Goal: Ask a question: Seek information or help from site administrators or community

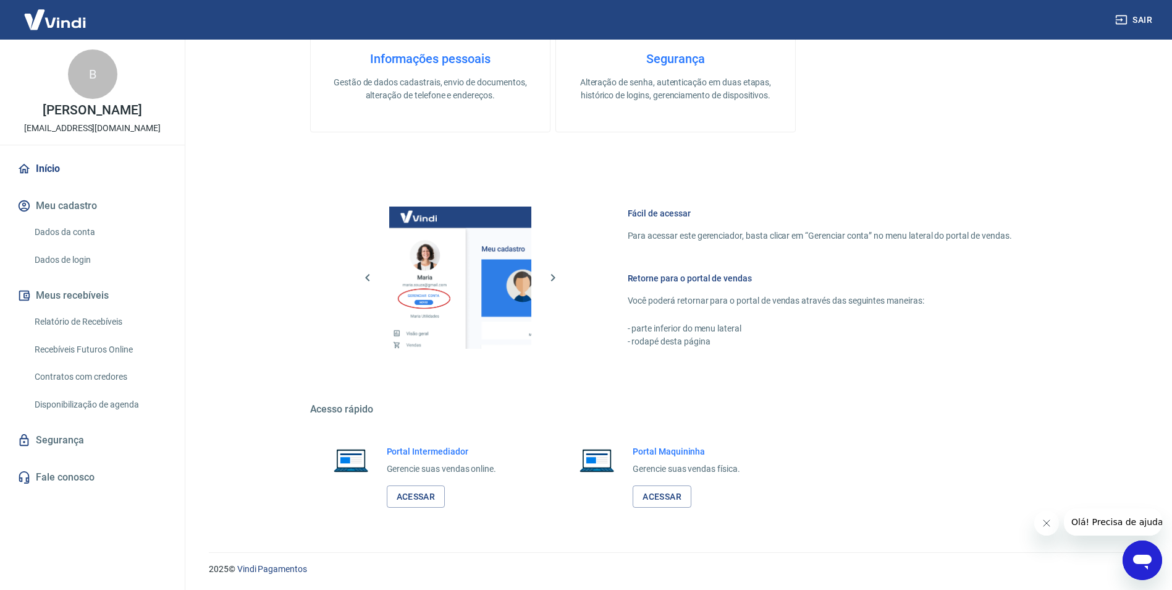
scroll to position [502, 0]
click at [415, 494] on link "Acessar" at bounding box center [416, 495] width 59 height 23
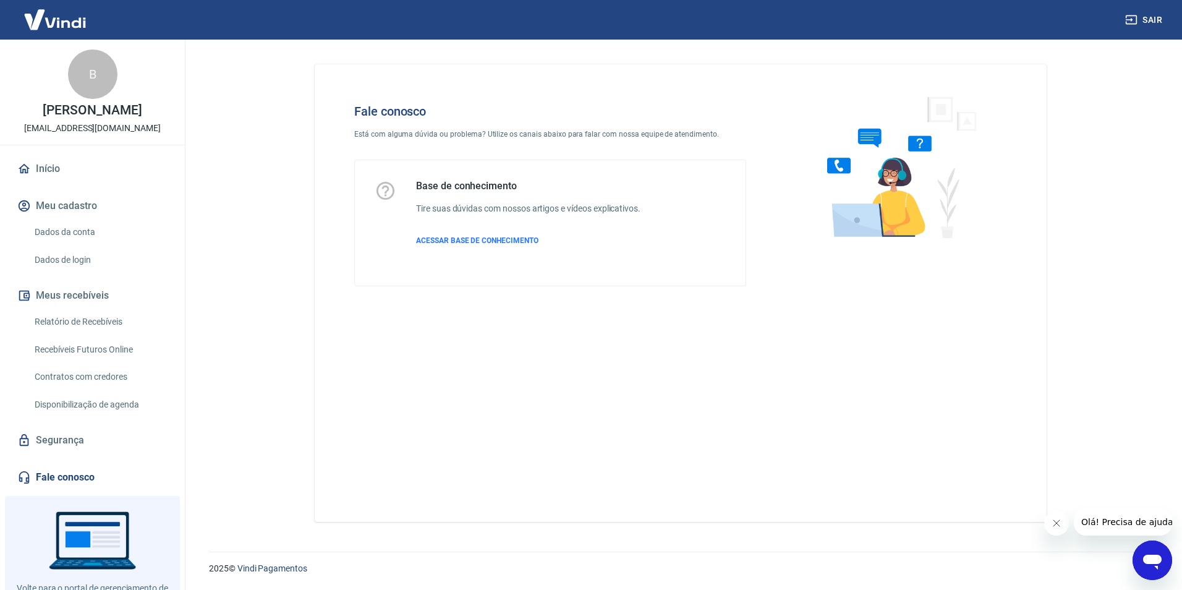
click at [1153, 555] on icon "Abrir janela de mensagens" at bounding box center [1152, 561] width 19 height 15
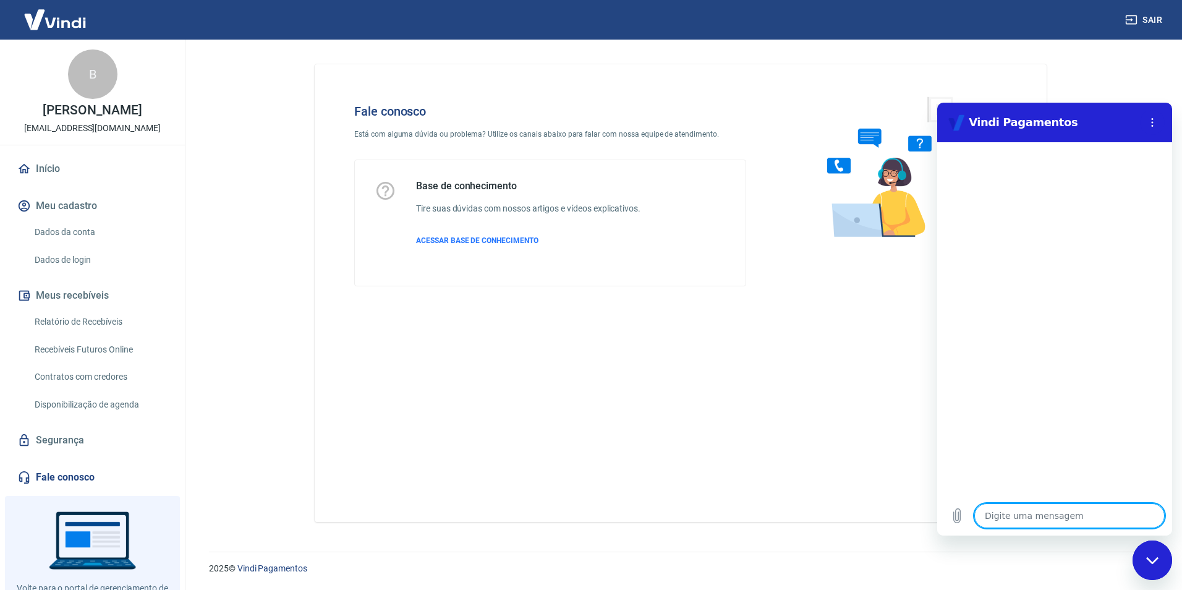
click at [1060, 511] on textarea at bounding box center [1069, 515] width 190 height 25
type textarea "B"
type textarea "x"
type textarea "Bo"
type textarea "x"
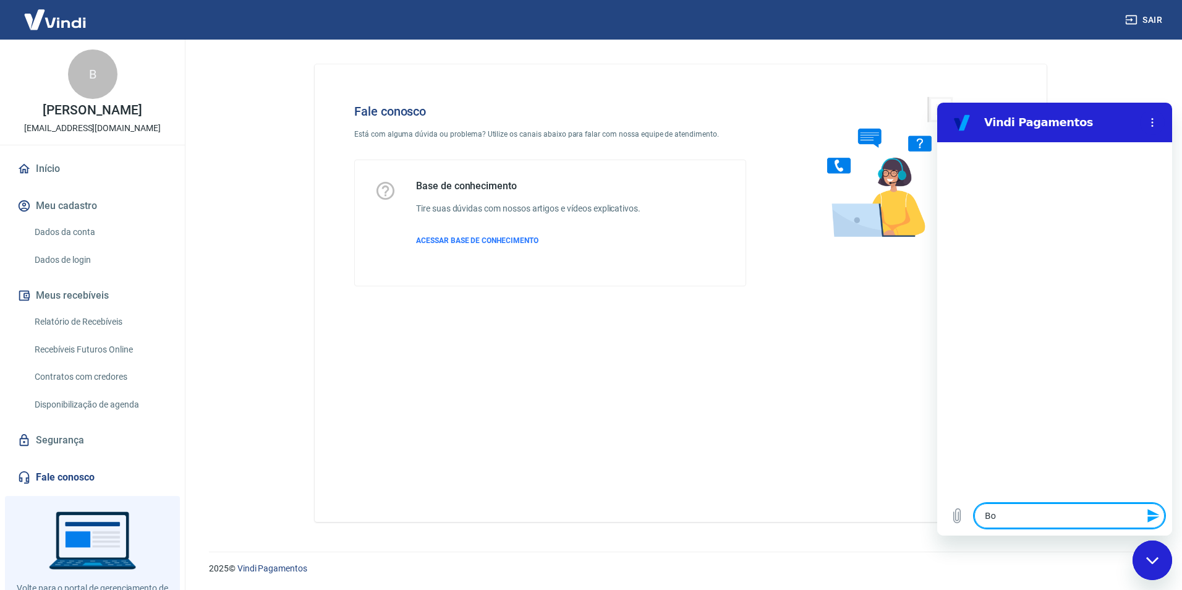
type textarea "Boa"
type textarea "x"
type textarea "Boa"
type textarea "x"
type textarea "Boa t"
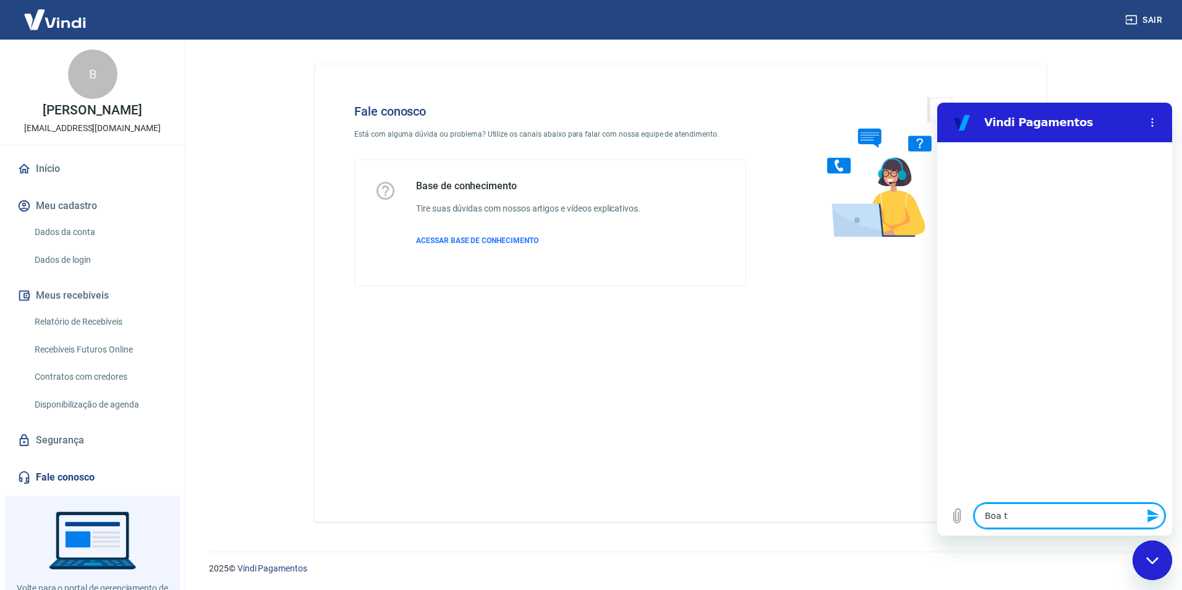
type textarea "x"
type textarea "Boa"
type textarea "x"
type textarea "Boa"
type textarea "x"
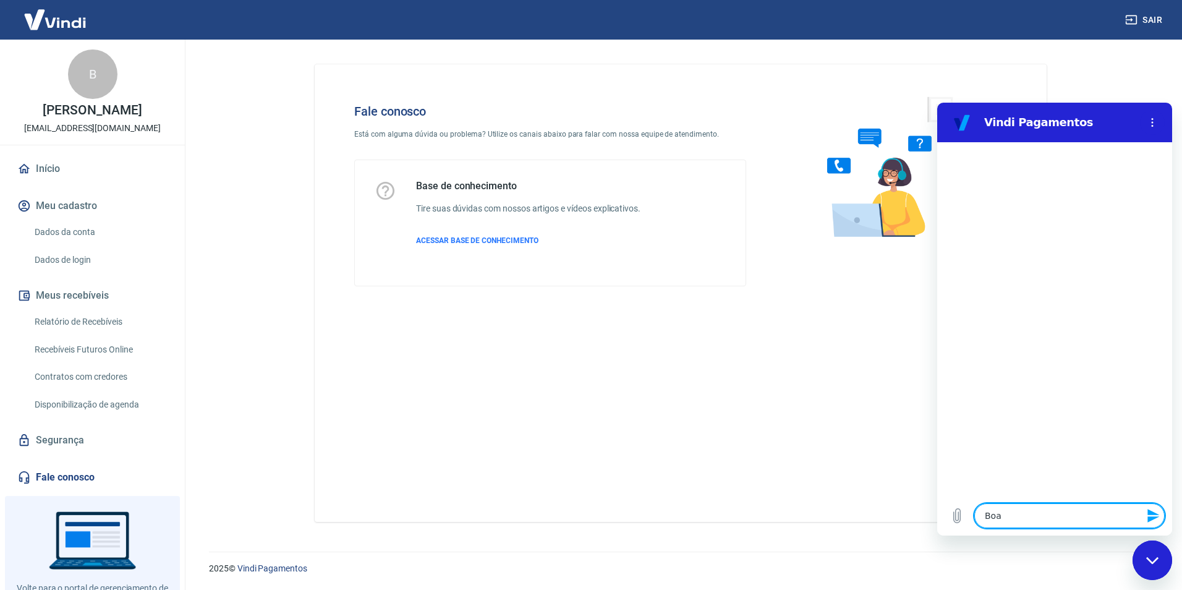
type textarea "Bo"
type textarea "x"
type textarea "Bom"
type textarea "x"
type textarea "Bom"
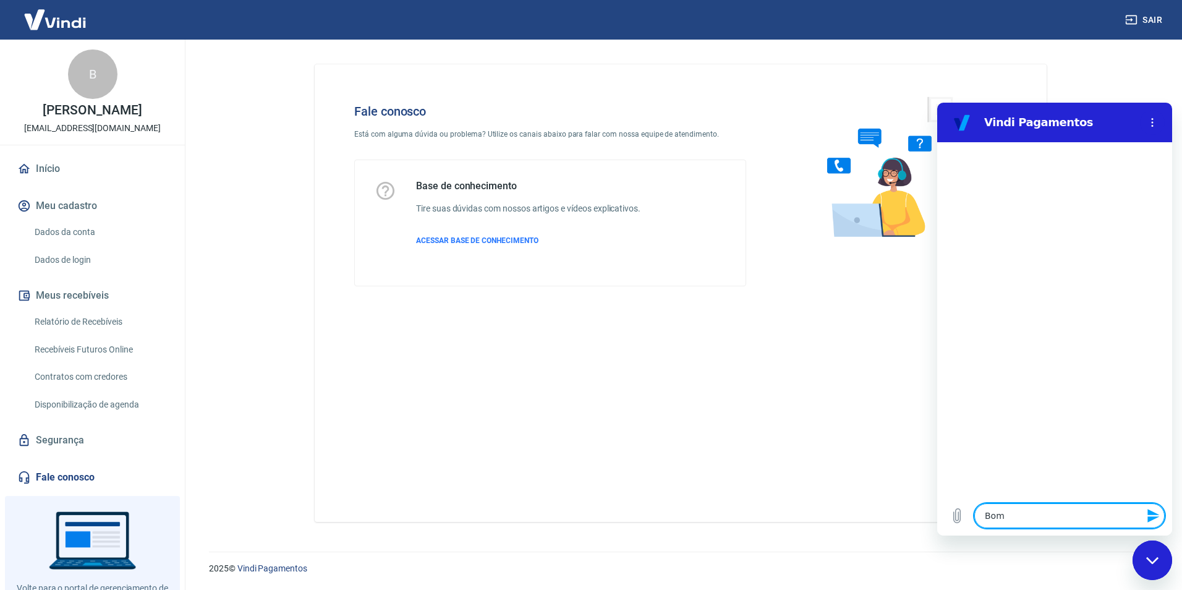
type textarea "x"
type textarea "Bom d"
type textarea "x"
type textarea "Bom di"
type textarea "x"
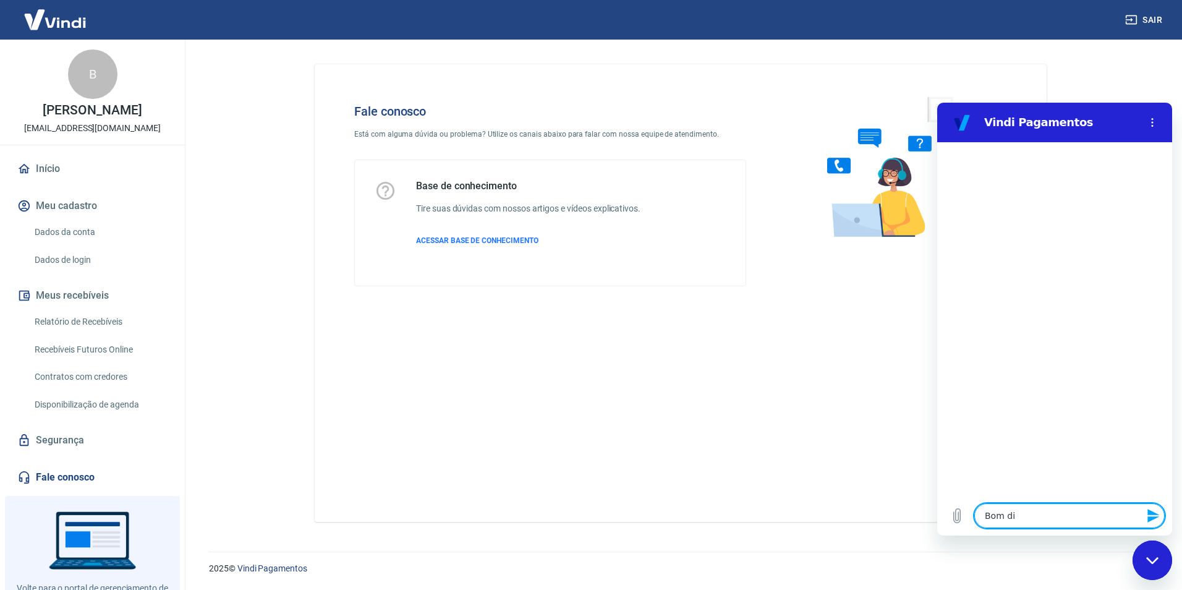
type textarea "Bom dia"
type textarea "x"
type textarea "C"
type textarea "x"
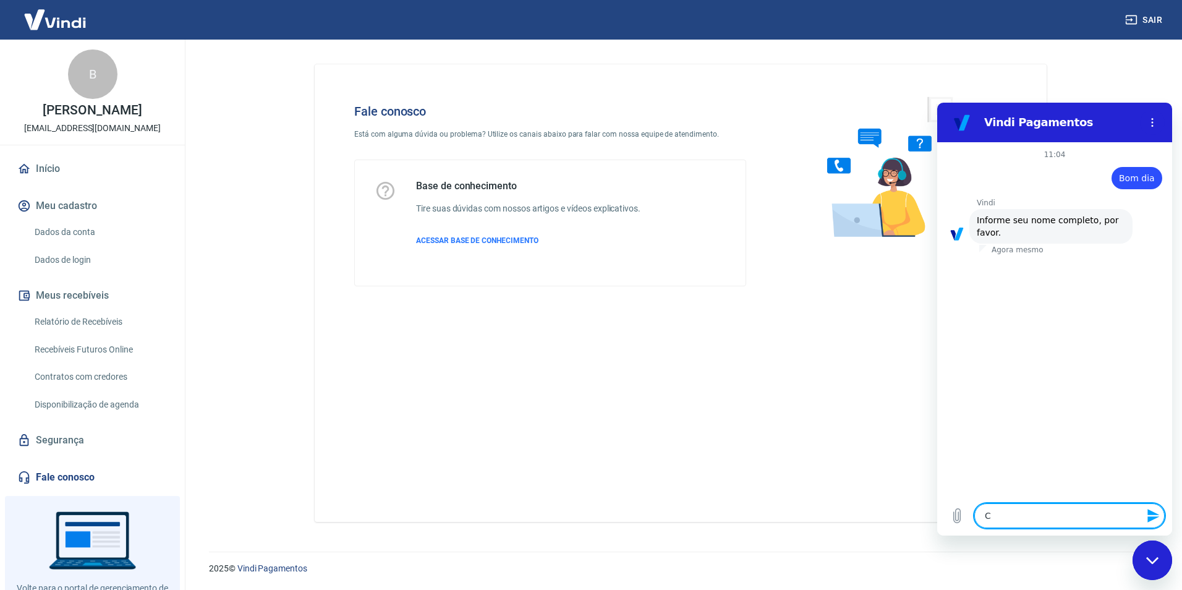
type textarea "CO"
type textarea "x"
type textarea "COm"
type textarea "x"
type textarea "COmo"
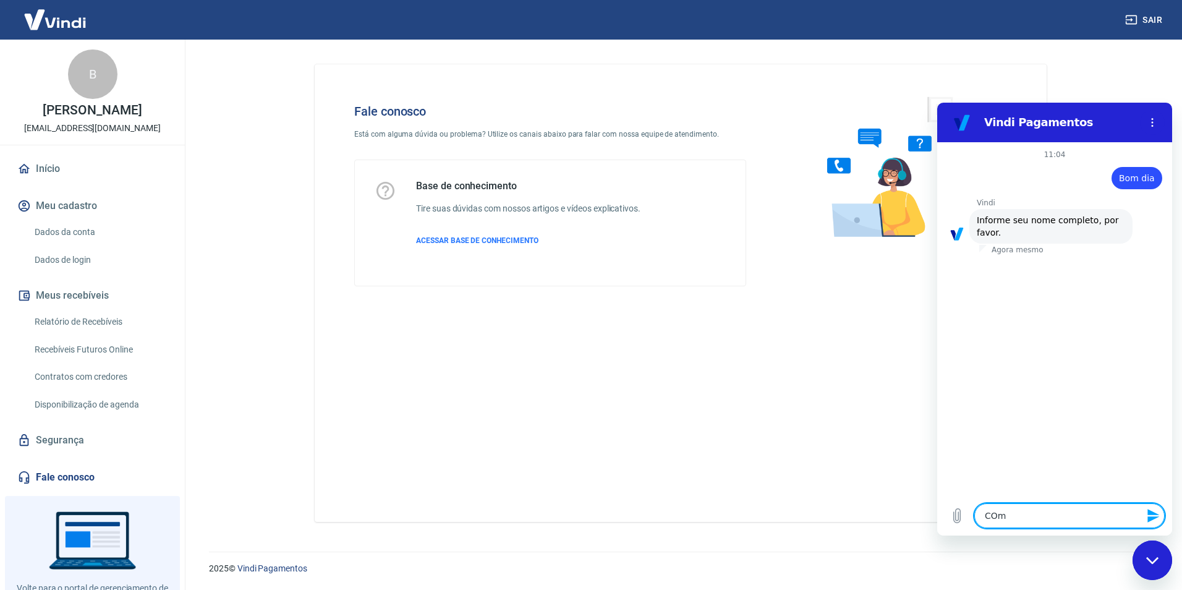
type textarea "x"
type textarea "COmo"
type textarea "x"
type textarea "COmo"
type textarea "x"
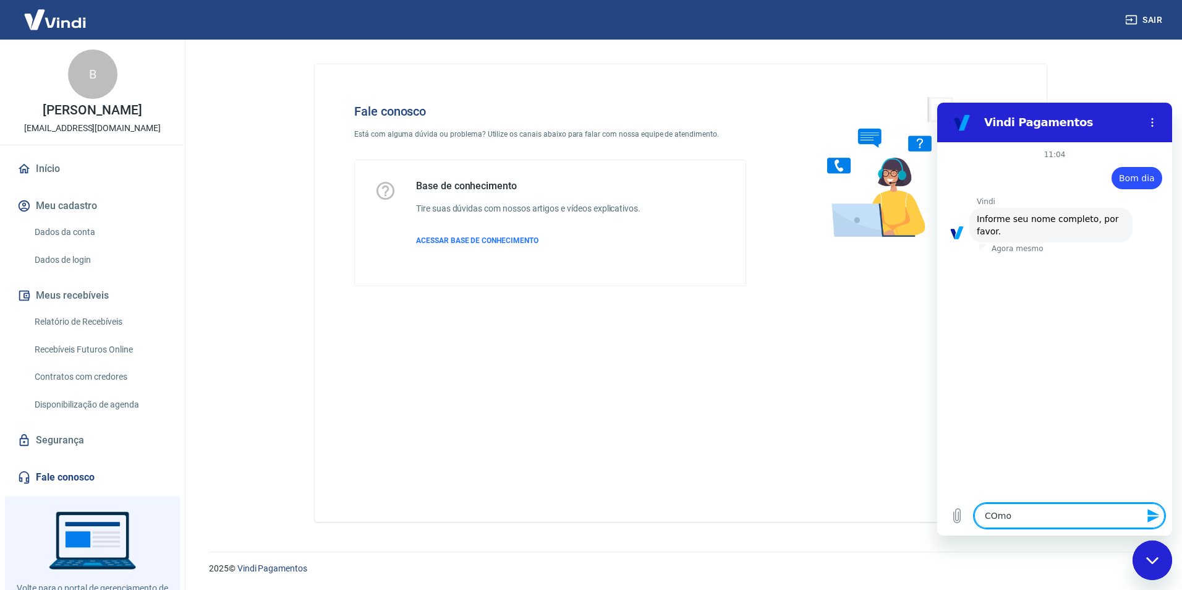
type textarea "COm"
type textarea "x"
type textarea "CO"
type textarea "x"
type textarea "C"
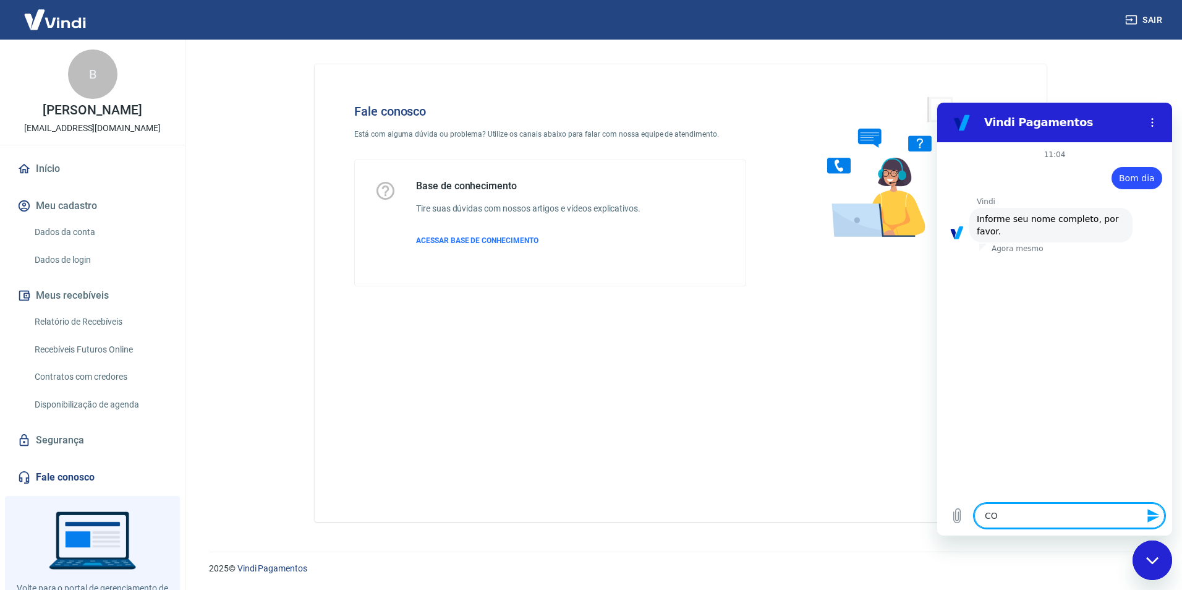
type textarea "x"
type textarea "Co"
type textarea "x"
type textarea "Com"
type textarea "x"
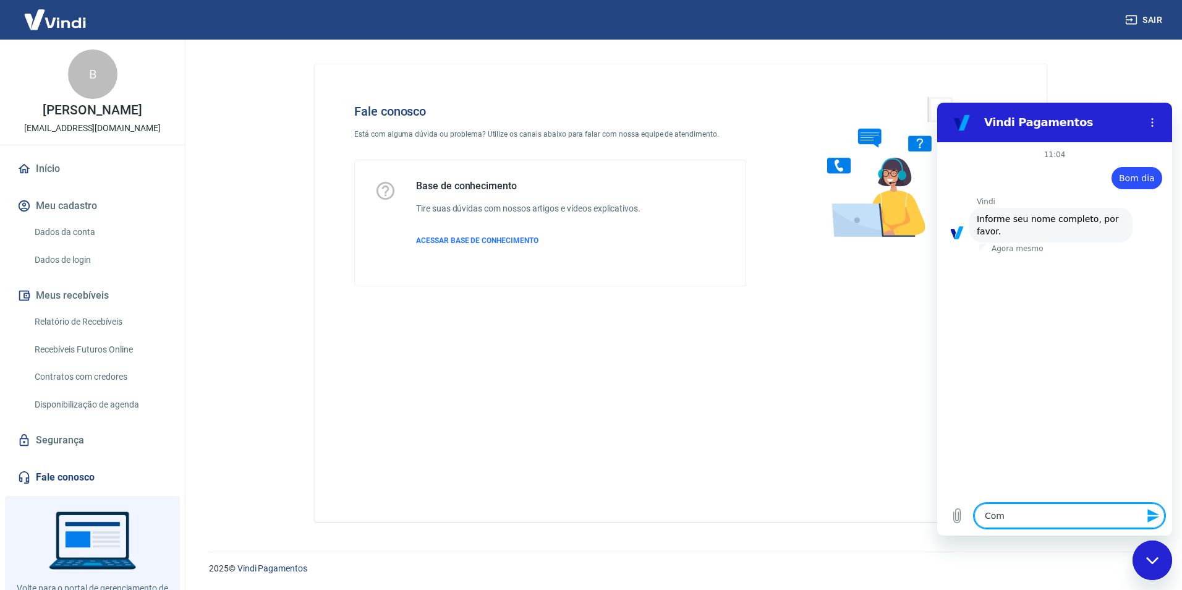
type textarea "Como"
type textarea "x"
type textarea "Como"
type textarea "x"
type textarea "Como p"
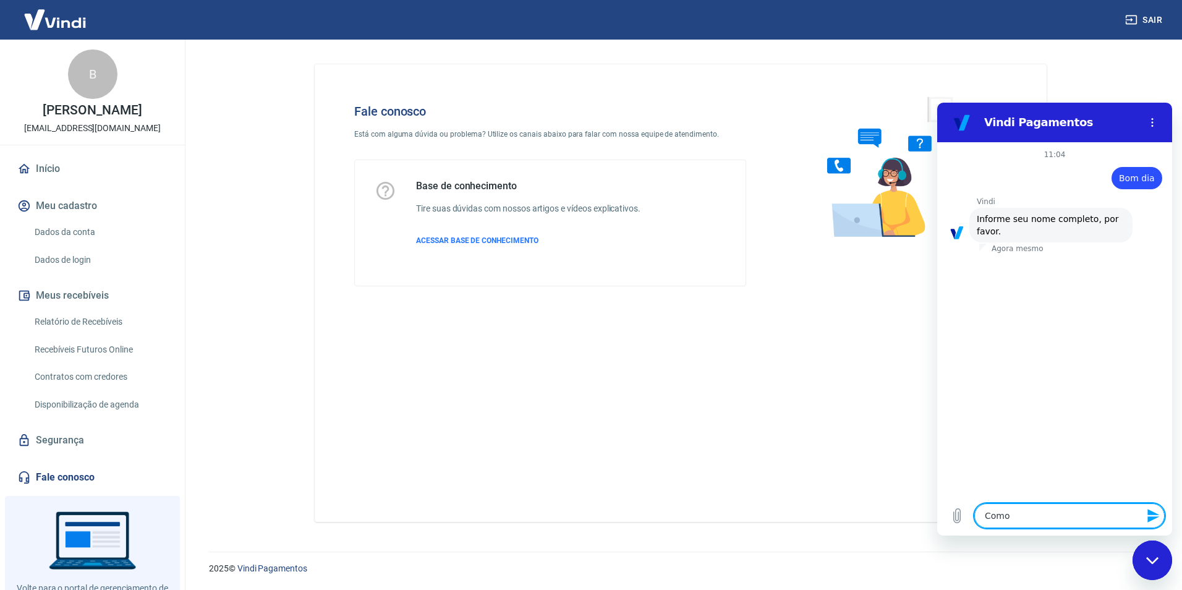
type textarea "x"
type textarea "Como po"
type textarea "x"
type textarea "Como p"
type textarea "x"
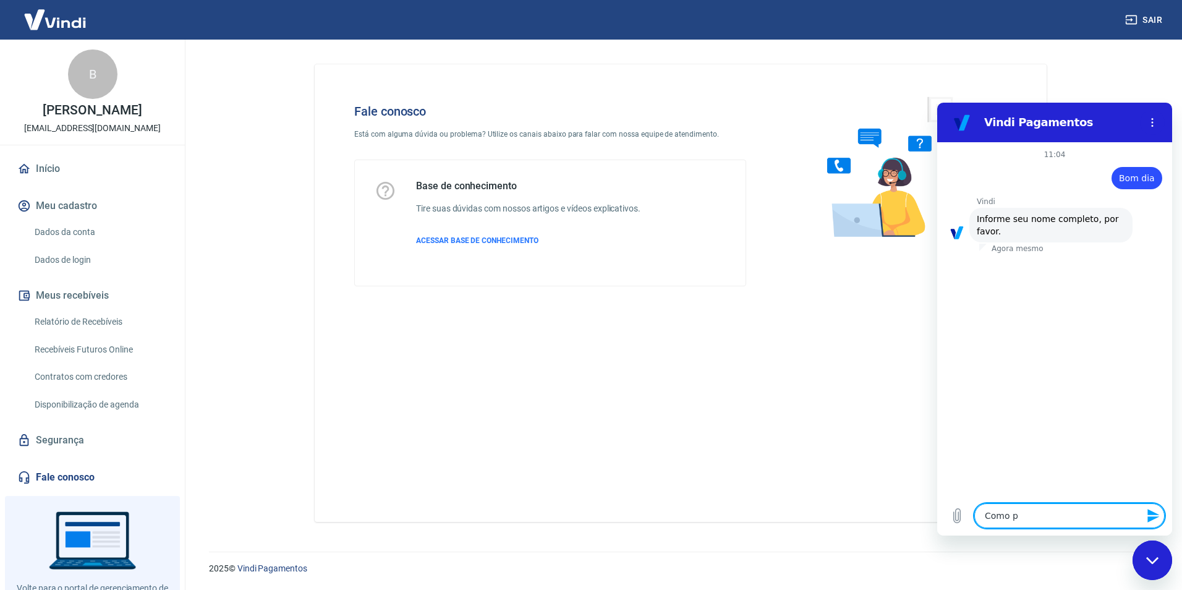
type textarea "Como"
type textarea "x"
type textarea "Como"
type textarea "x"
type textarea "Com"
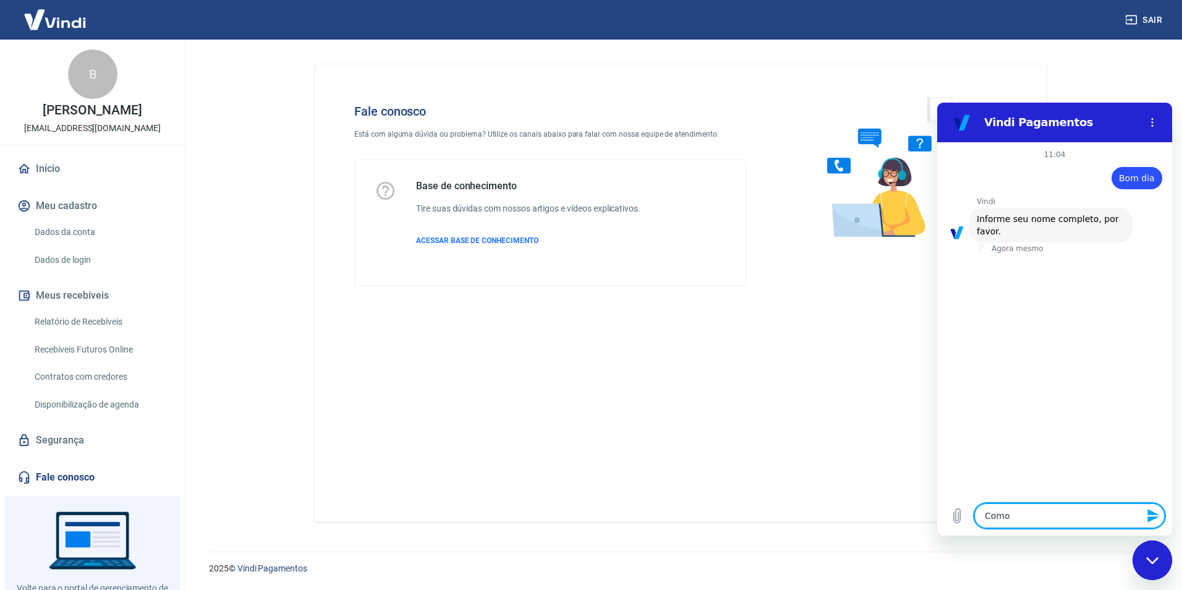
type textarea "x"
type textarea "Co"
type textarea "x"
type textarea "C"
type textarea "x"
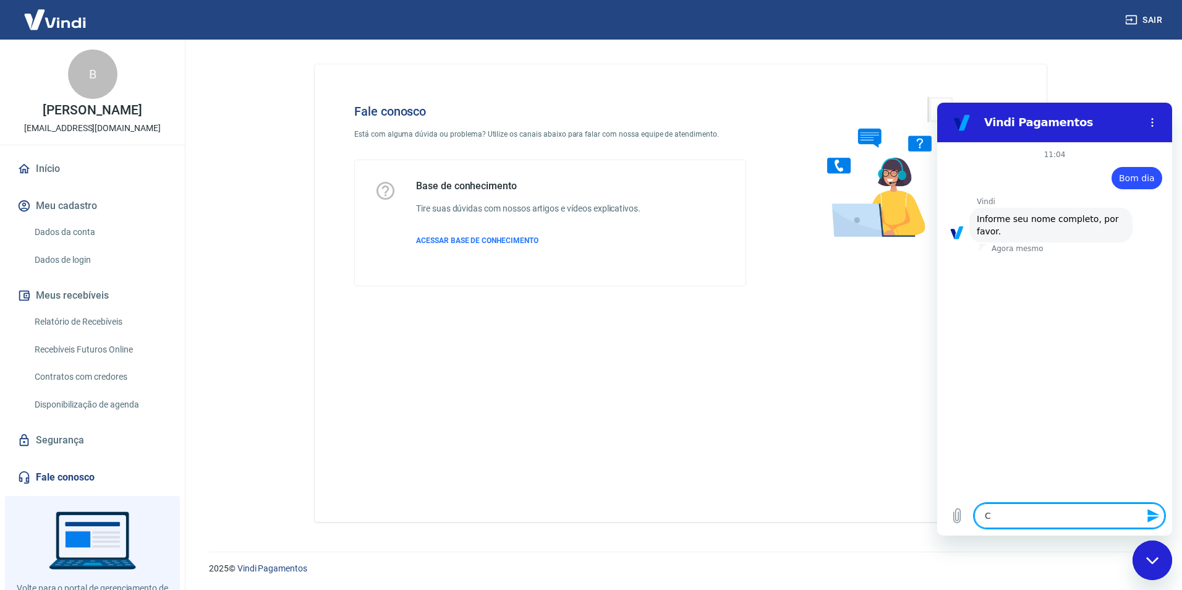
type textarea "x"
type textarea "D"
type textarea "x"
type textarea "Di"
type textarea "x"
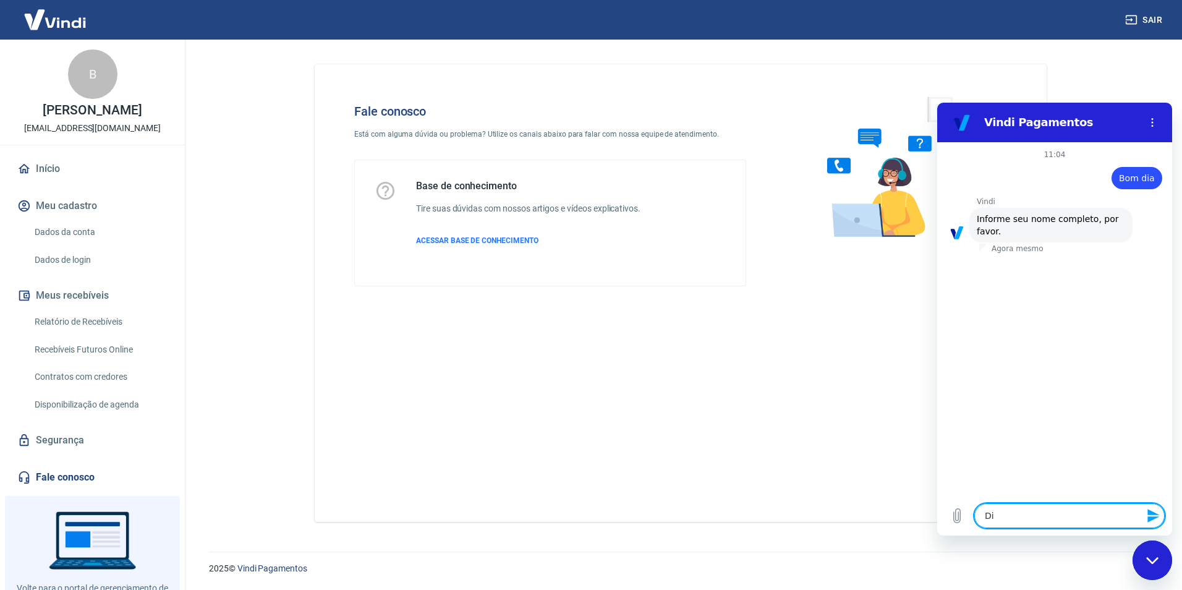
type textarea "Dia"
type textarea "x"
type textarea "Dian"
type textarea "x"
type textarea "Diana"
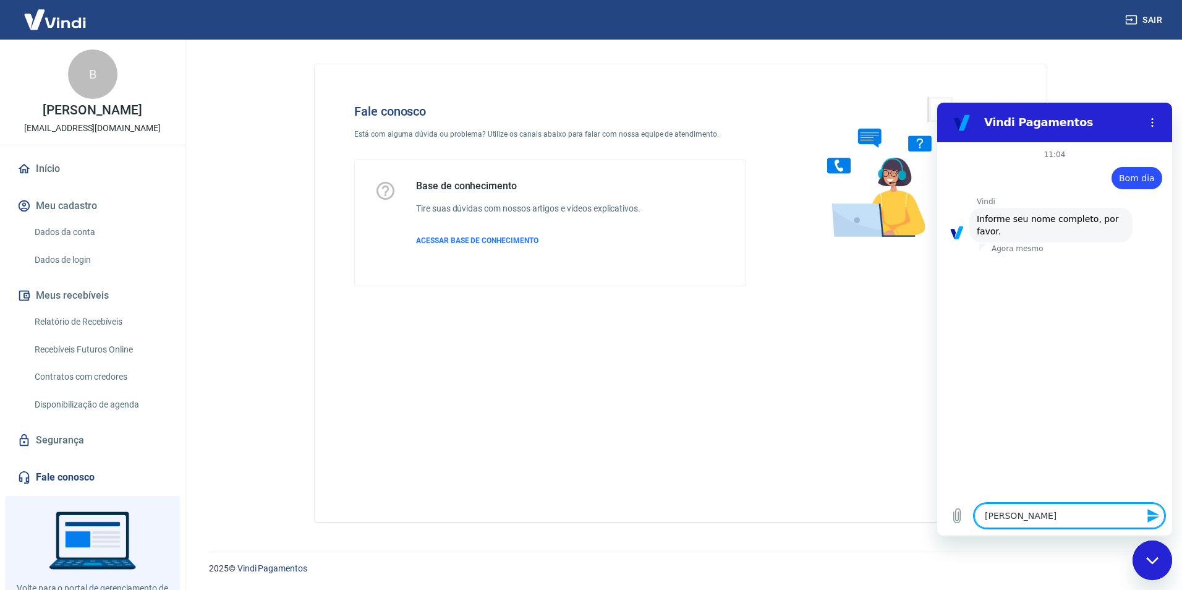
type textarea "x"
type textarea "Diana"
type textarea "x"
type textarea "Diana S"
type textarea "x"
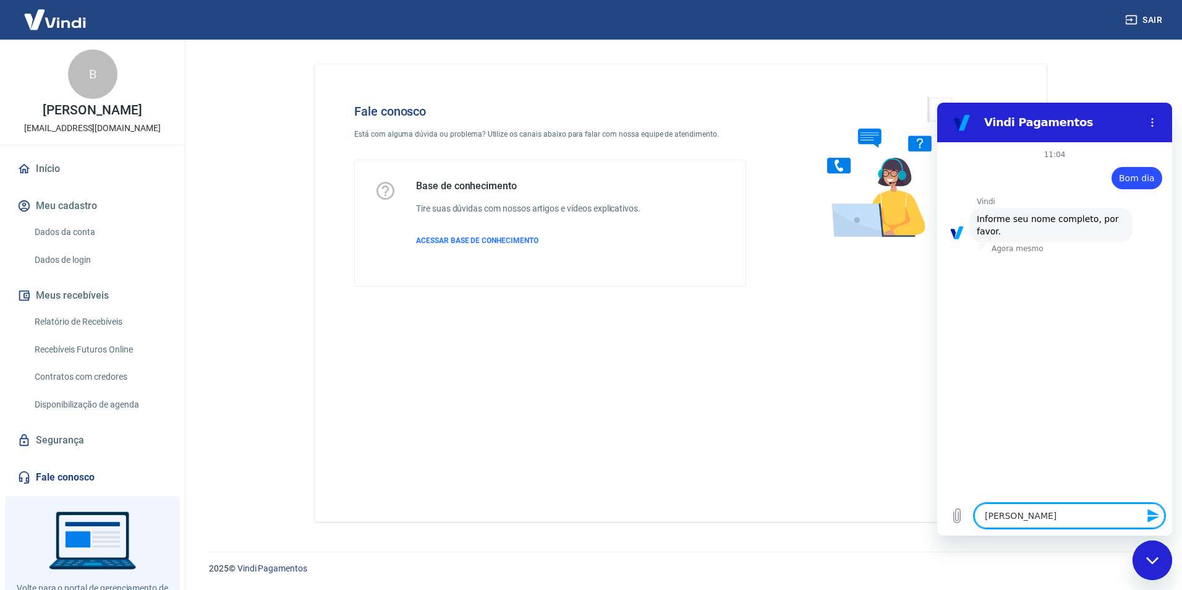
type textarea "Diana So"
type textarea "x"
type textarea "Diana Son"
type textarea "x"
type textarea "Diana Sonh"
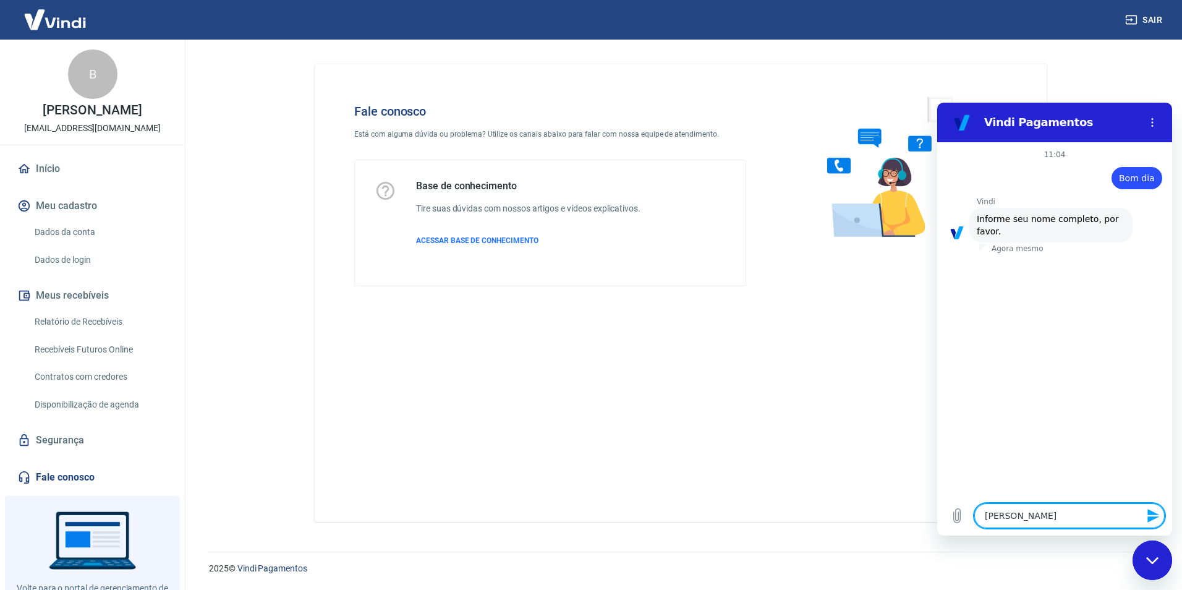
type textarea "x"
type textarea "Diana Sonho"
type textarea "x"
type textarea "Diana Sonho"
type textarea "x"
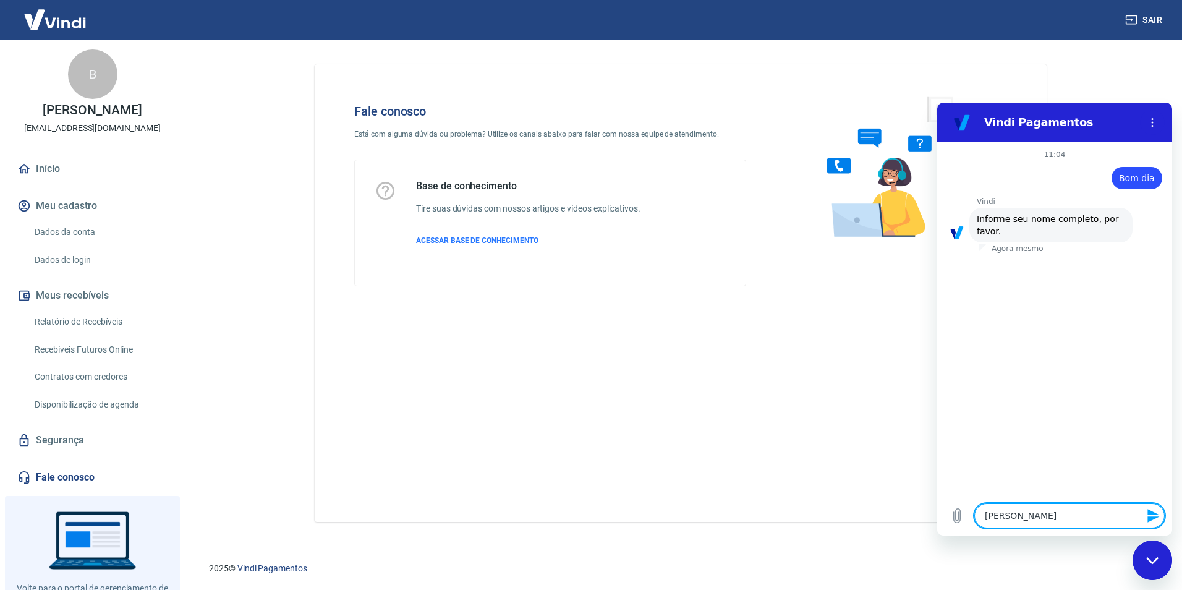
type textarea "Diana Sonho d"
type textarea "x"
type textarea "Diana Sonho de"
type textarea "x"
type textarea "Diana Sonho de"
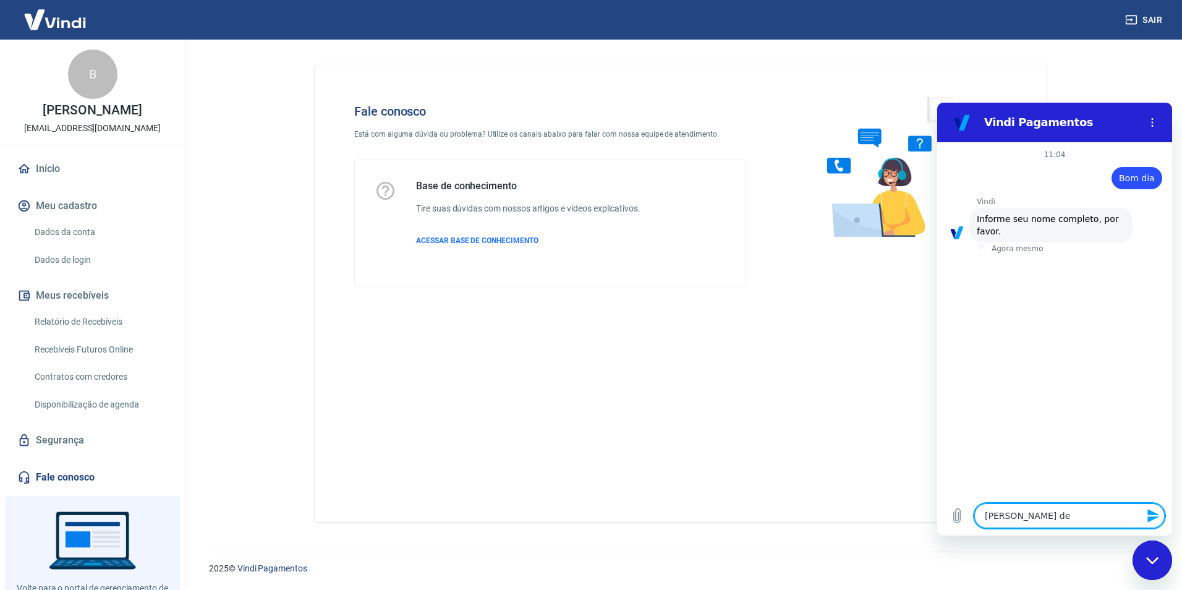
type textarea "x"
type textarea "Diana Sonho de B"
type textarea "x"
type textarea "Diana Sonho de Be"
type textarea "x"
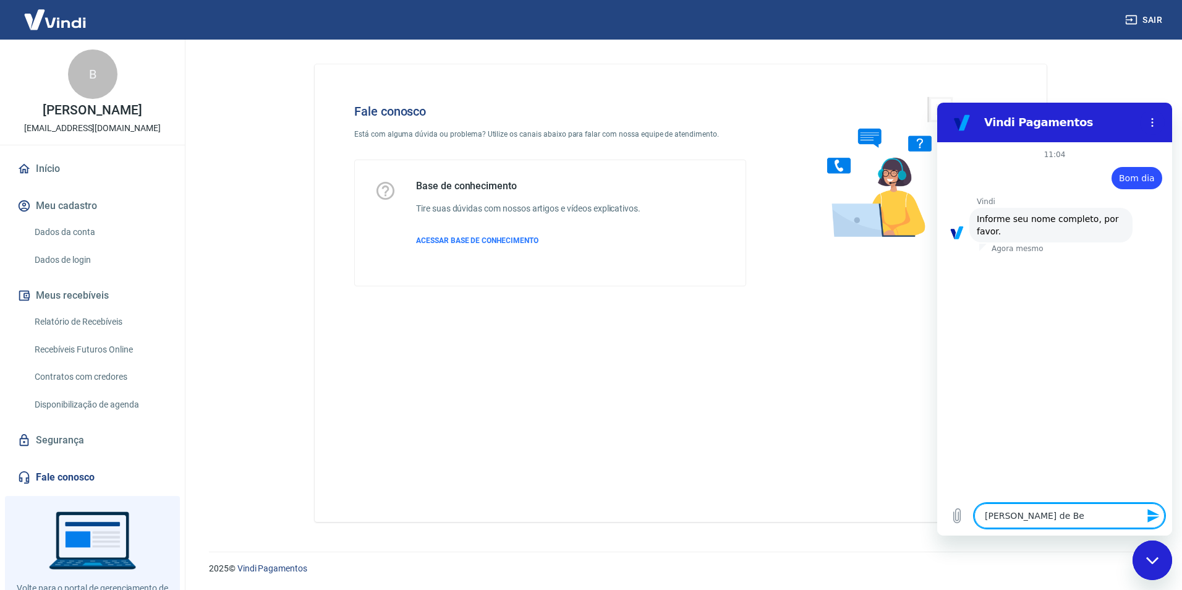
type textarea "Diana Sonho de Beb"
type textarea "x"
type textarea "Diana Sonho de Bebê"
type textarea "x"
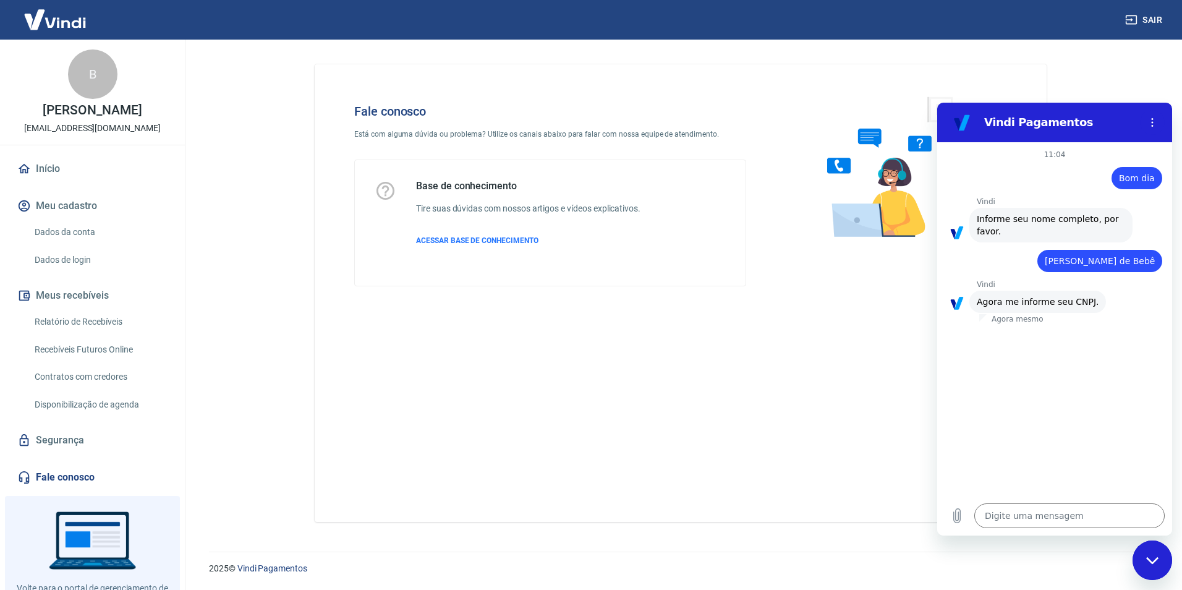
type textarea "x"
paste textarea "07.914.489/0001-56"
type textarea "07.914.489/0001-56"
type textarea "x"
type textarea "07.914.489/0001-56"
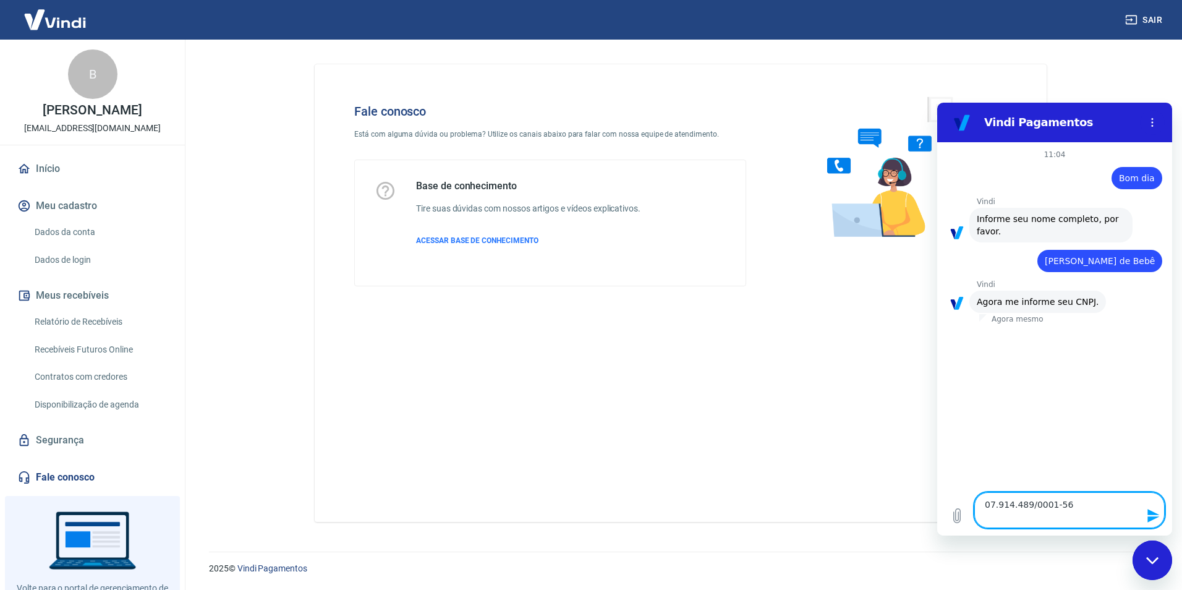
type textarea "x"
type textarea "07.914.489/0001-56"
type textarea "x"
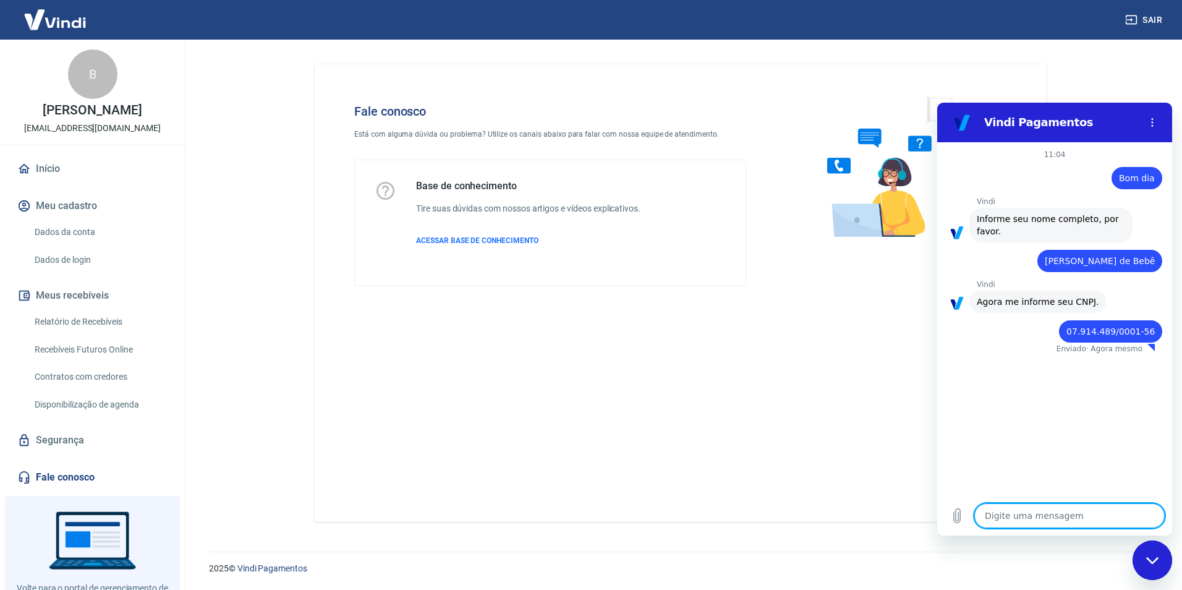
type textarea "x"
type textarea "a"
type textarea "x"
type textarea "ad"
type textarea "x"
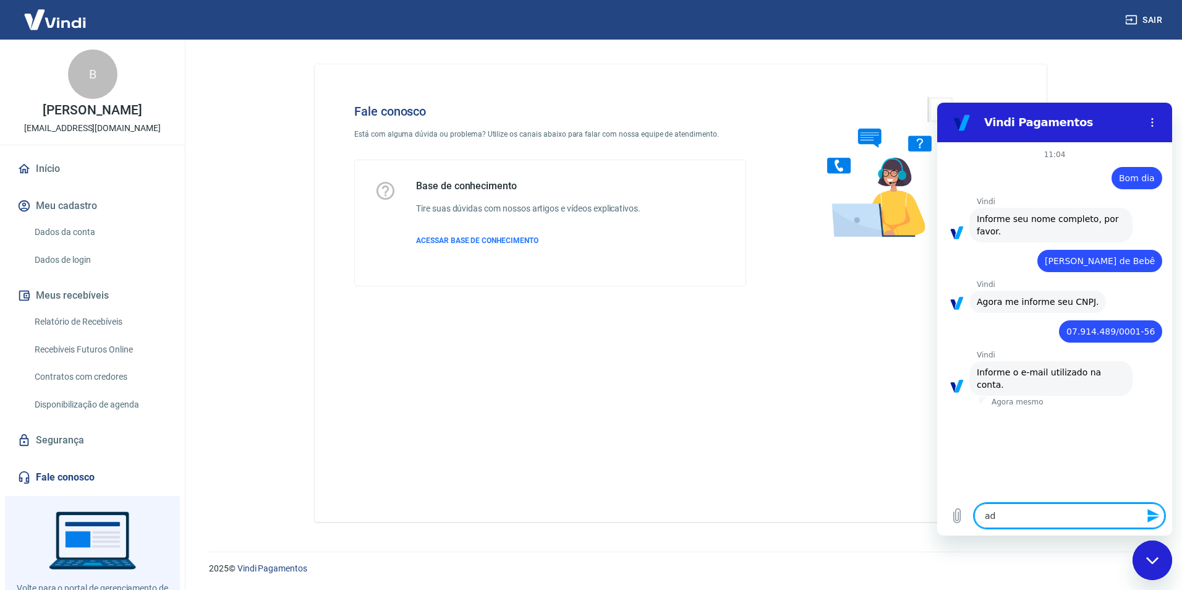
type textarea "adm"
type textarea "x"
type textarea "admi"
type textarea "x"
type textarea "adm"
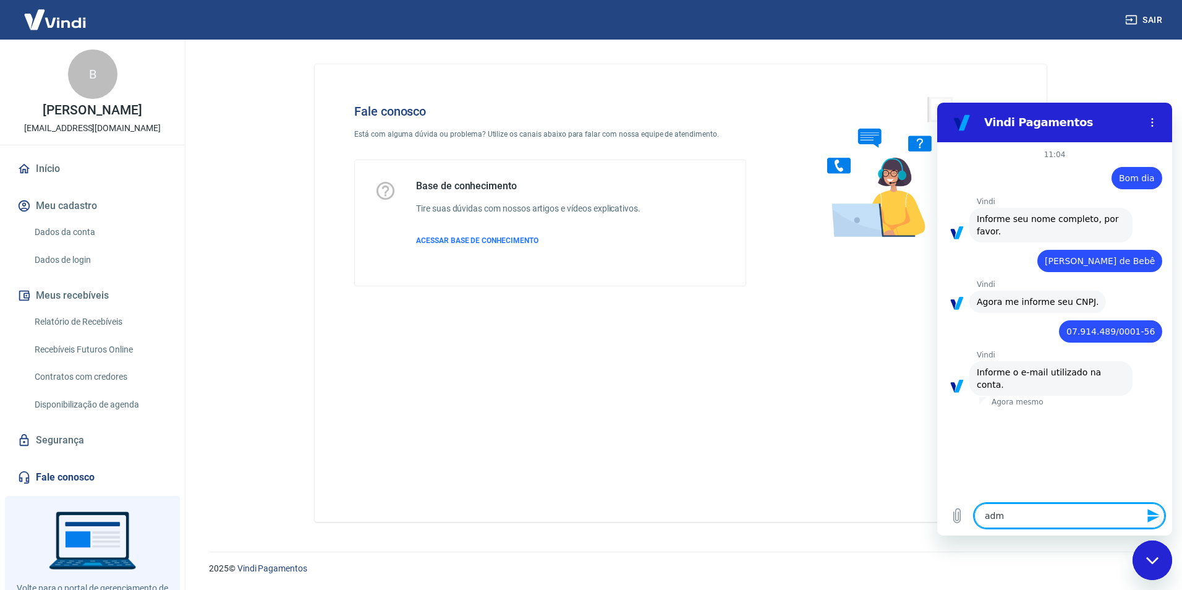
type textarea "x"
drag, startPoint x: 1, startPoint y: 129, endPoint x: 182, endPoint y: 130, distance: 180.4
click at [182, 130] on div "B Beatriz Ponciano administrador@dianasonhodebebe.com.br Início Meu cadastro Da…" at bounding box center [92, 315] width 185 height 550
copy p "administrador@dianasonhodebebe.com.br"
click at [1026, 516] on textarea "adm" at bounding box center [1069, 515] width 190 height 25
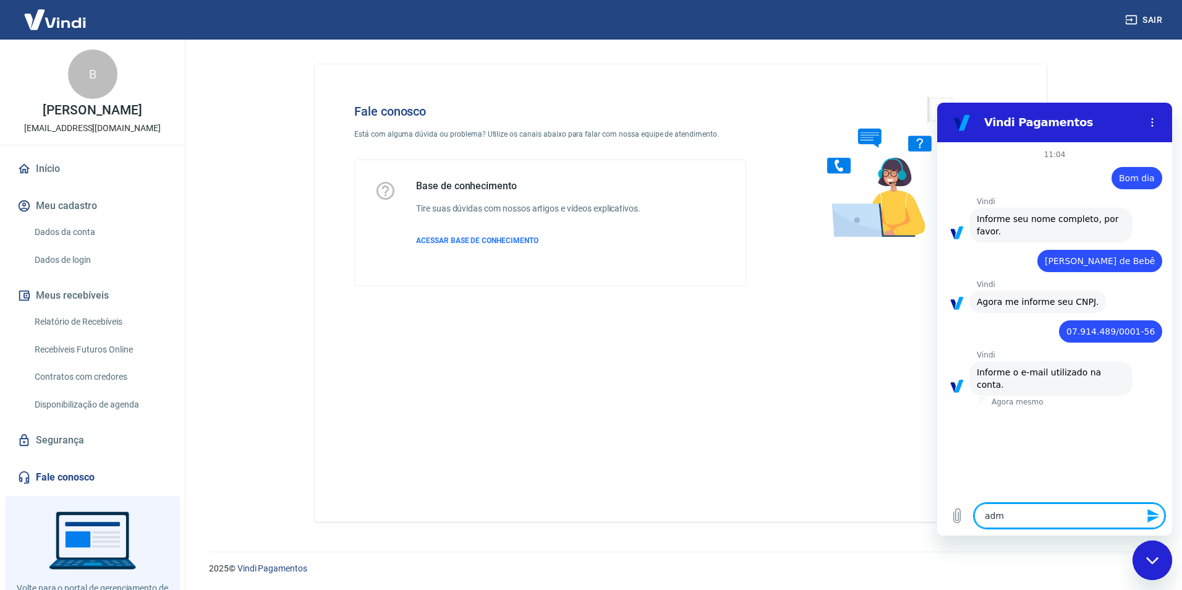
click at [1026, 516] on textarea "adm" at bounding box center [1069, 515] width 190 height 25
paste textarea "inistrador@dianasonhodebebe.com.br"
type textarea "administrador@dianasonhodebebe.com.br"
type textarea "x"
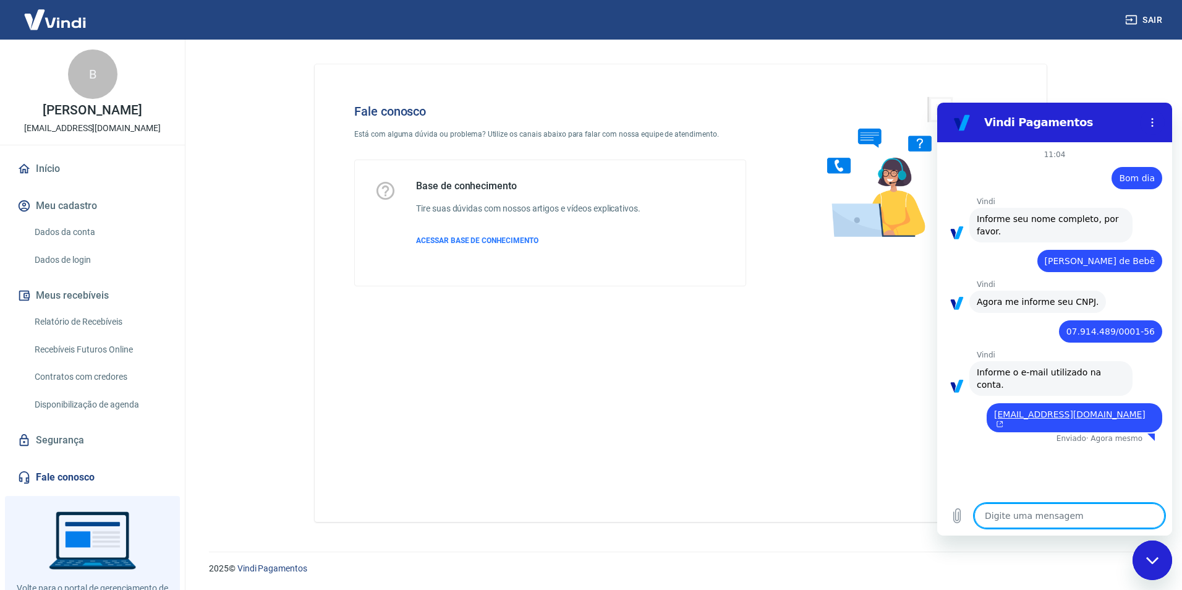
type textarea "x"
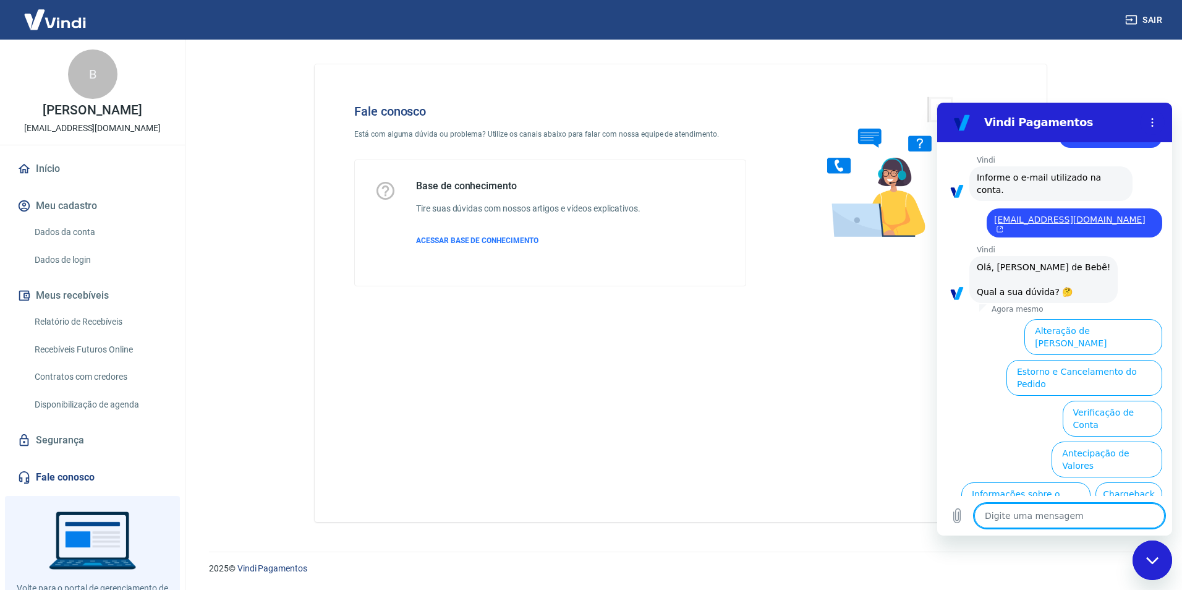
scroll to position [265, 0]
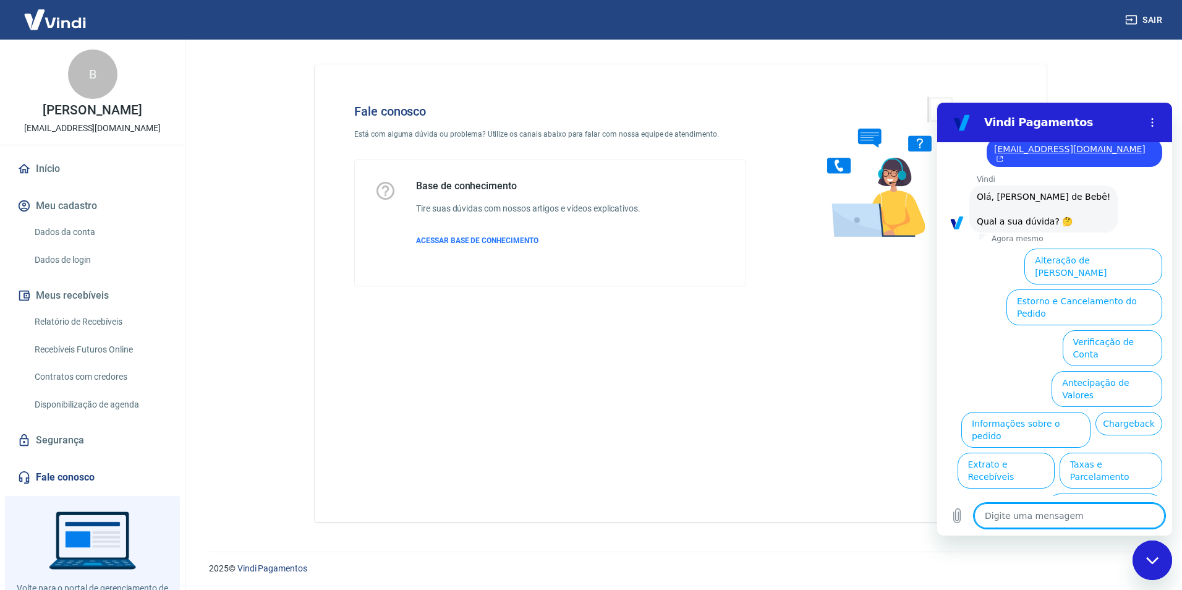
type textarea "R"
type textarea "x"
type textarea "Re"
type textarea "x"
type textarea "Ree"
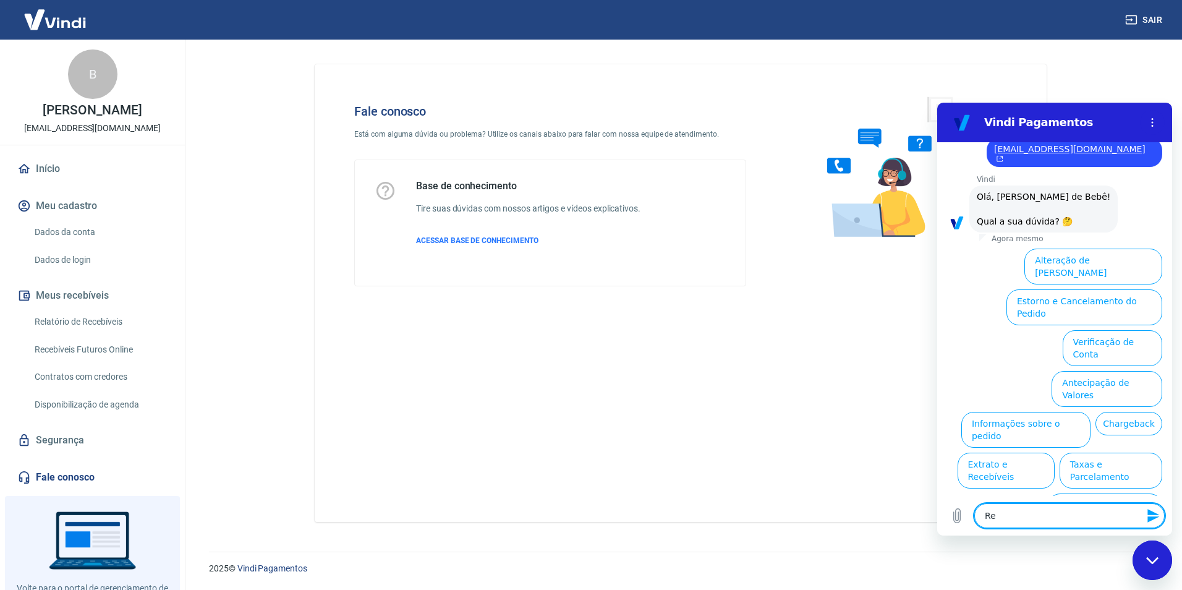
type textarea "x"
type textarea "Reem"
type textarea "x"
type textarea "Reemb"
type textarea "x"
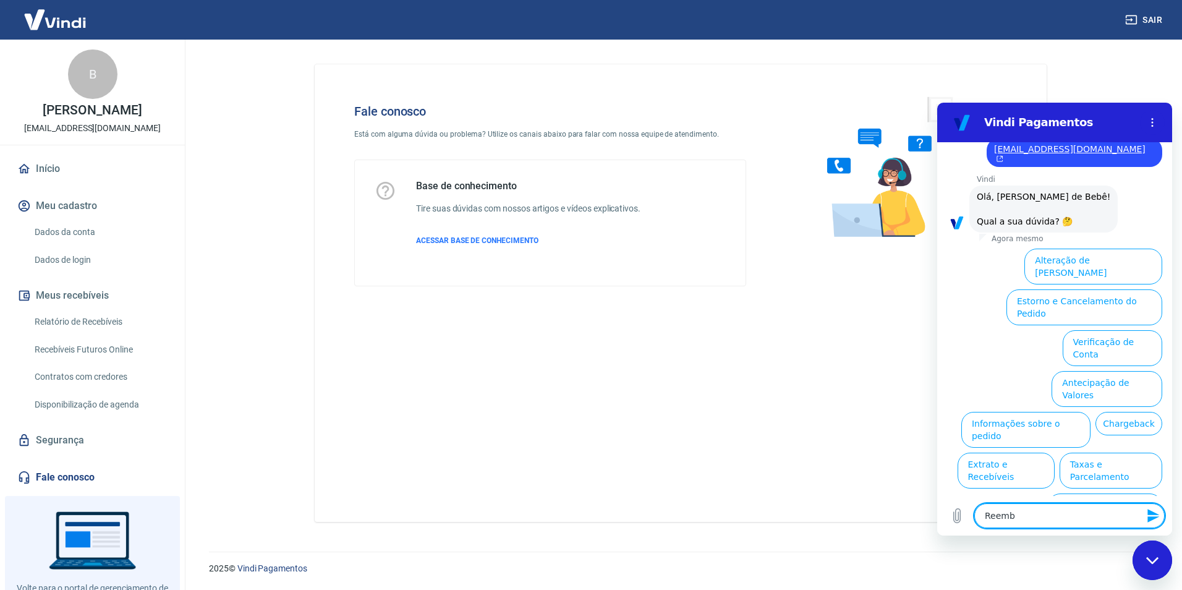
type textarea "Reembo"
type textarea "x"
type textarea "Reembol"
type textarea "x"
type textarea "Reembols"
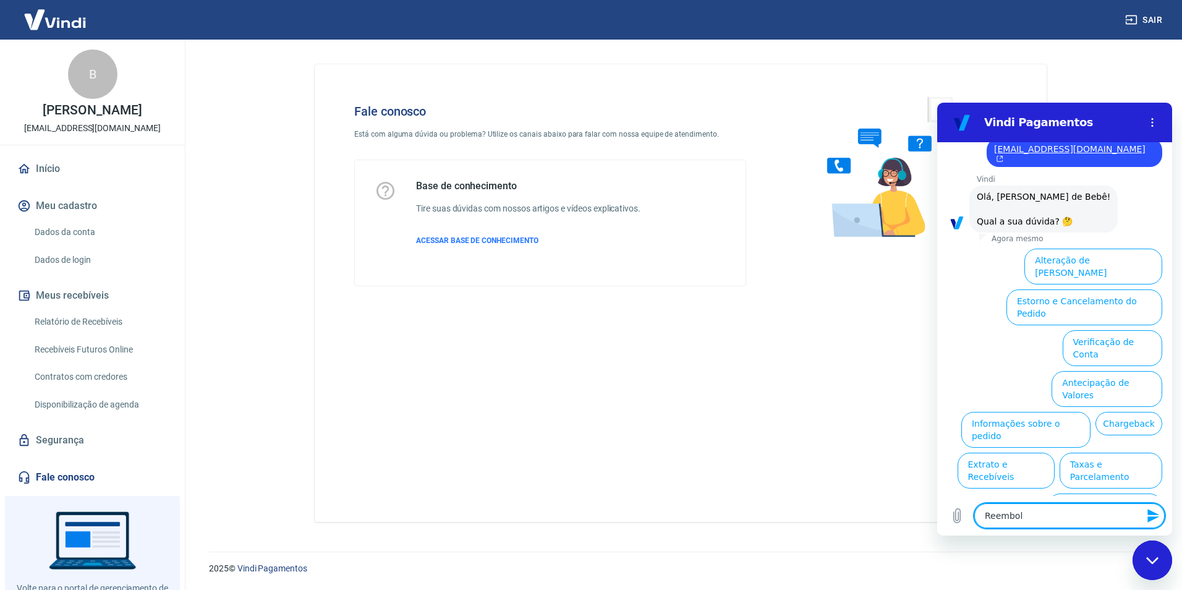
type textarea "x"
type textarea "Reembolso"
type textarea "x"
type textarea "Reembolso"
type textarea "x"
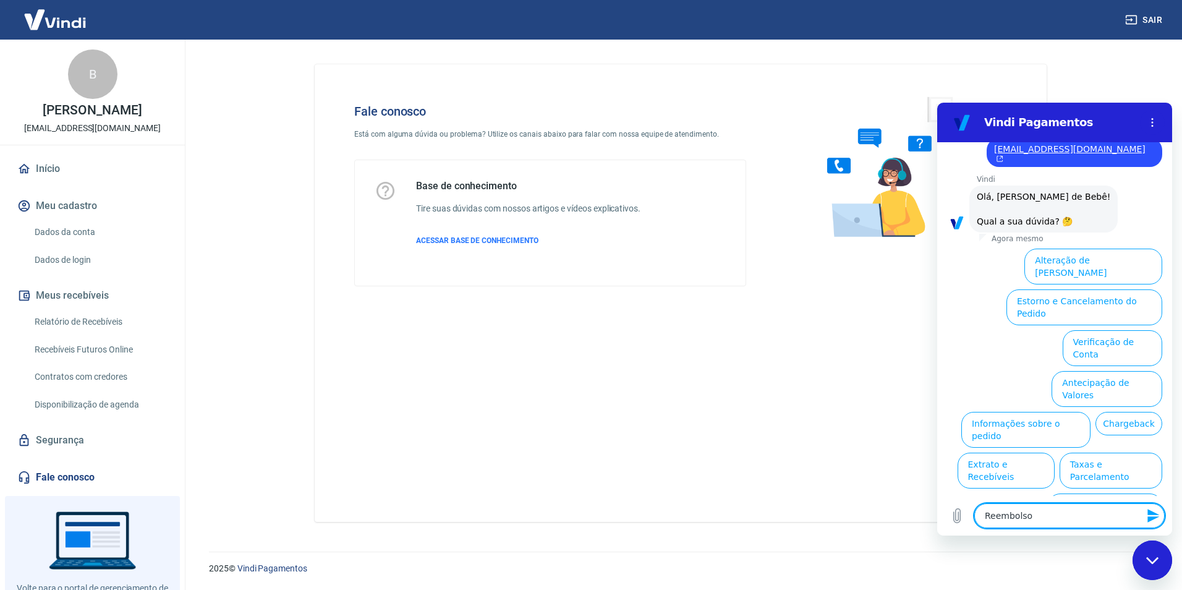
type textarea "Reembolso P"
type textarea "x"
type textarea "Reembolso Pa"
type textarea "x"
type textarea "Reembolso Par"
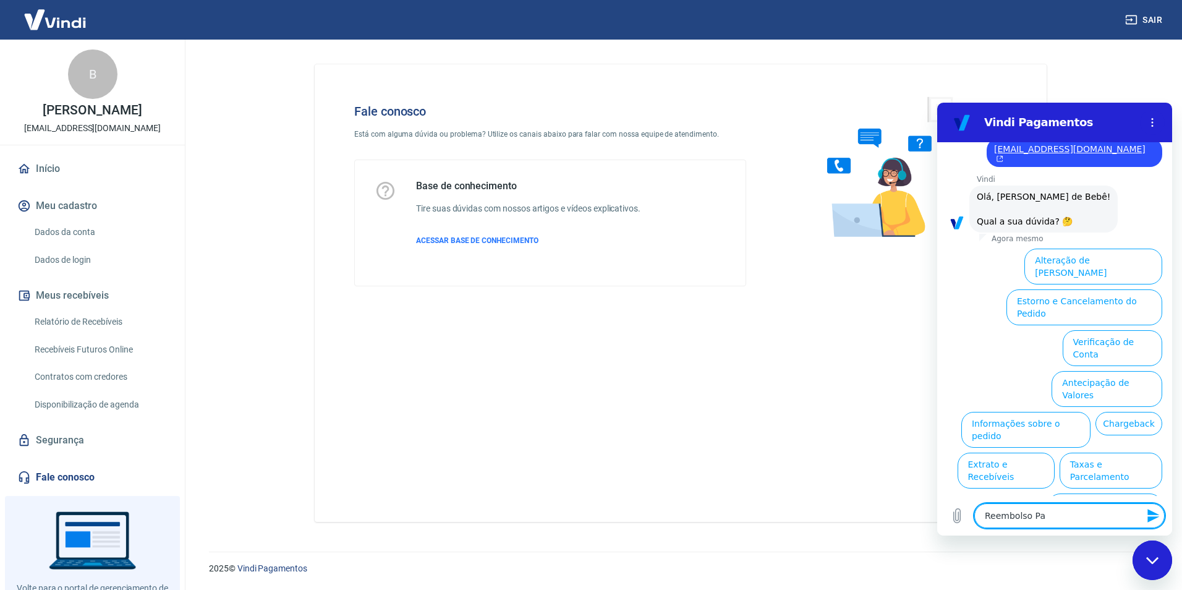
type textarea "x"
type textarea "Reembolso Parc"
type textarea "x"
type textarea "Reembolso Parci"
type textarea "x"
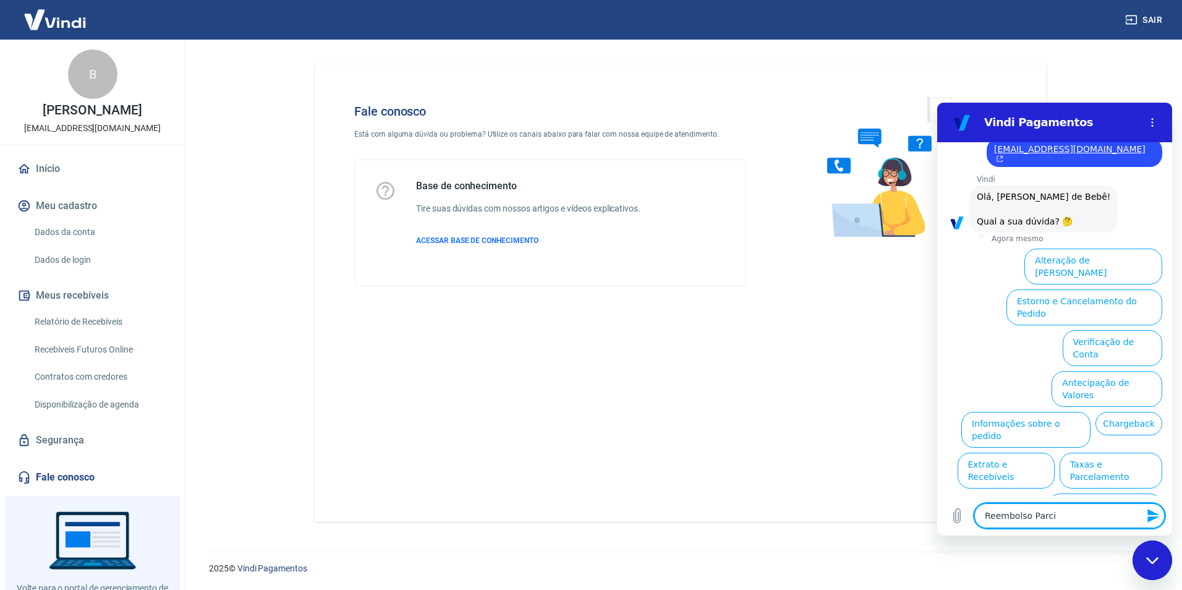
type textarea "Reembolso Parcia"
type textarea "x"
type textarea "Reembolso Parcial"
type textarea "x"
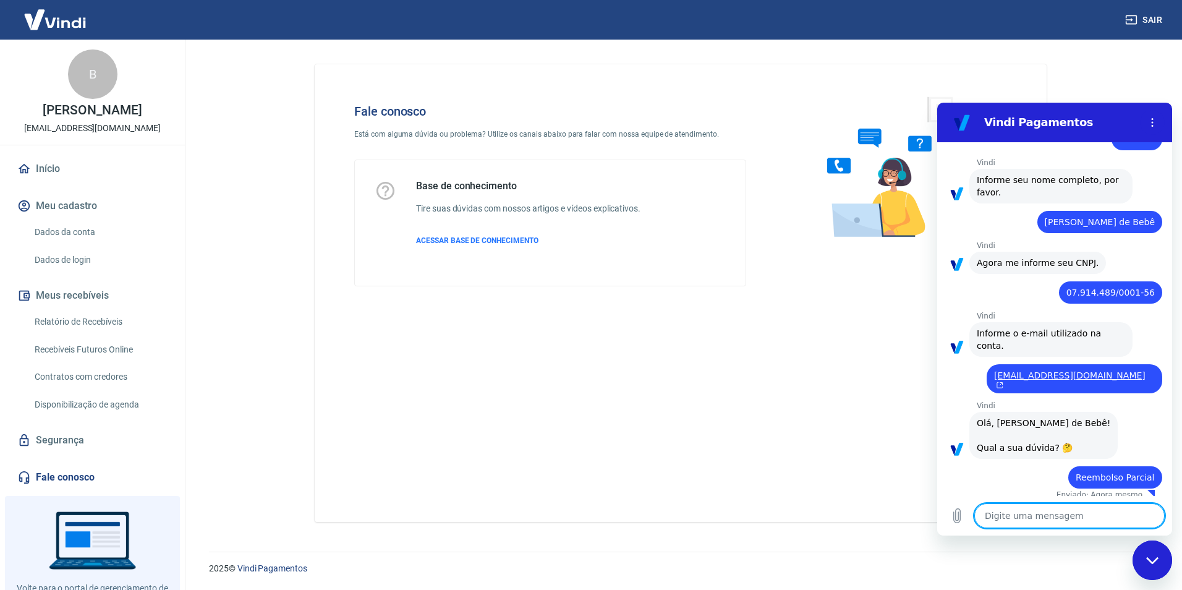
type textarea "x"
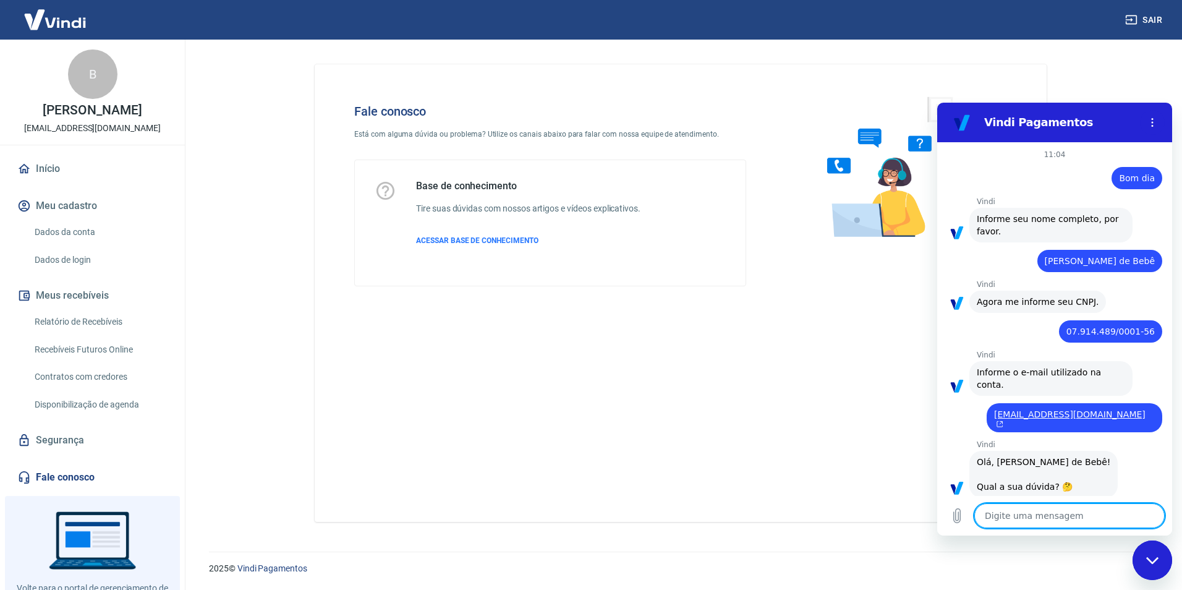
scroll to position [104, 0]
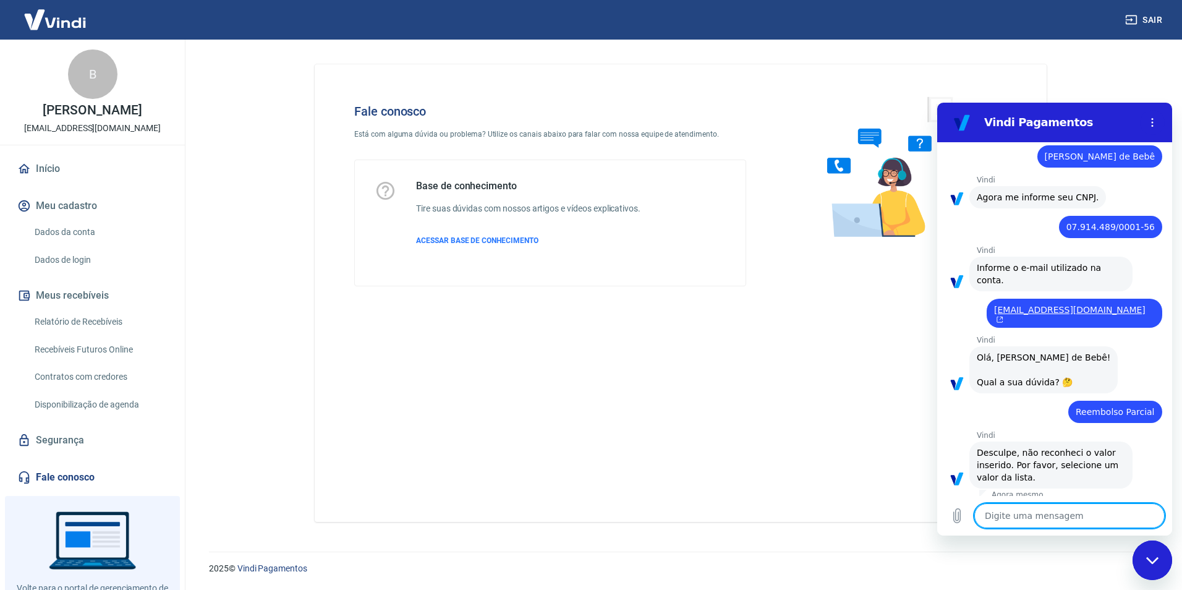
click at [1042, 518] on textarea at bounding box center [1069, 515] width 190 height 25
type textarea "o"
type textarea "x"
type textarea "ok"
type textarea "x"
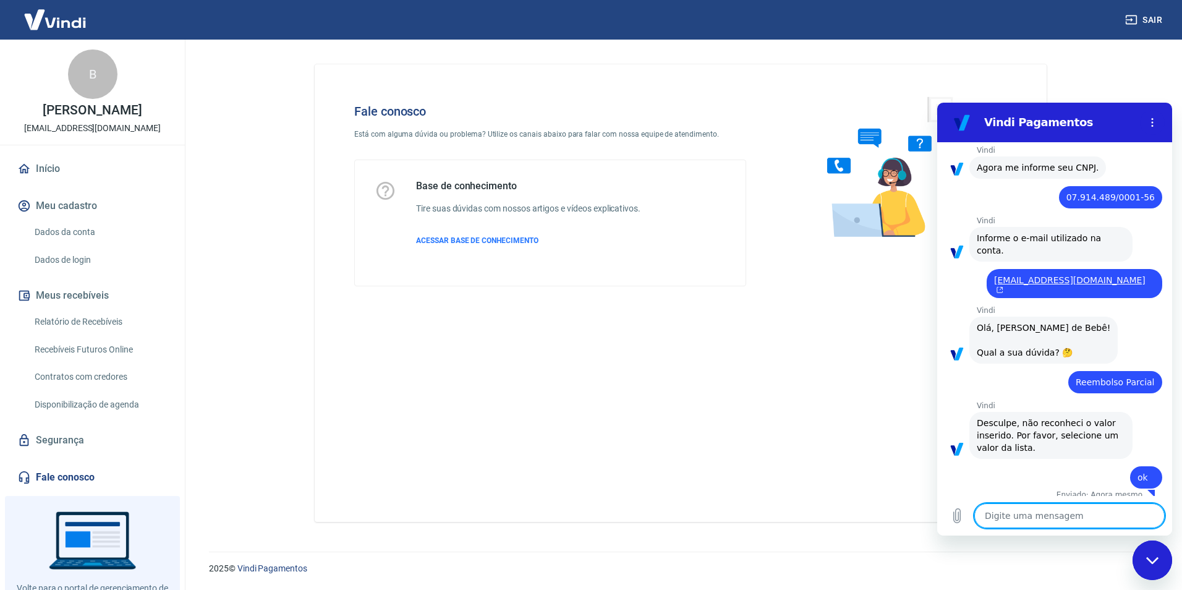
type textarea "x"
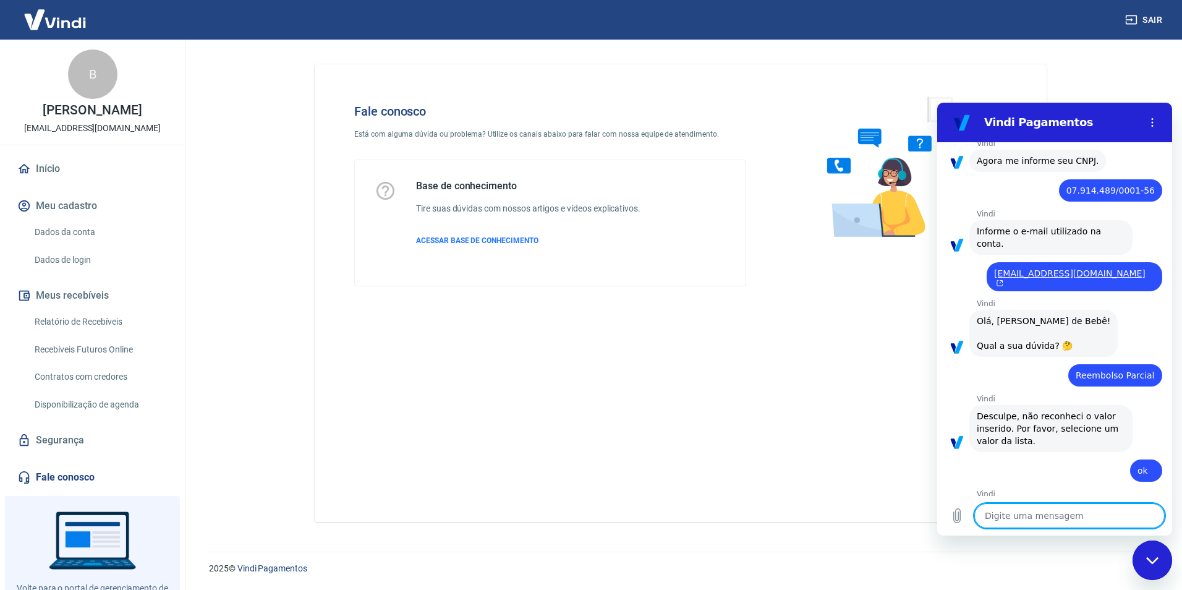
scroll to position [76, 0]
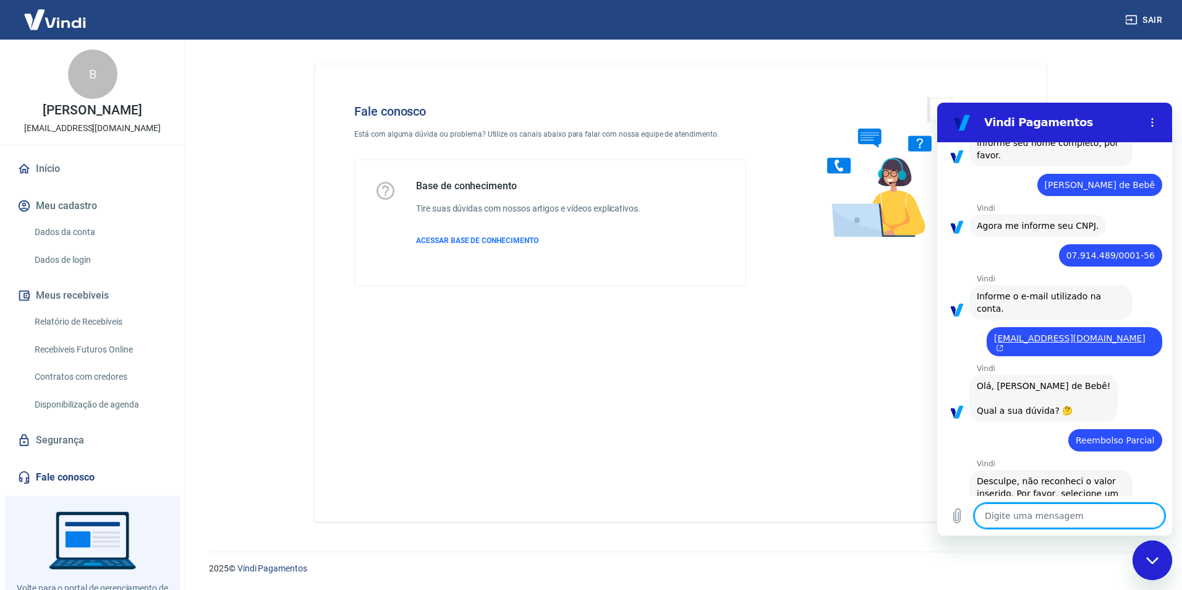
click at [1054, 381] on span "Olá, Diana Sonho de Bebê! Qual a sua dúvida? 🤔" at bounding box center [1042, 398] width 133 height 35
click at [1057, 515] on textarea at bounding box center [1069, 515] width 190 height 25
type textarea "T"
type textarea "x"
type textarea "Tr"
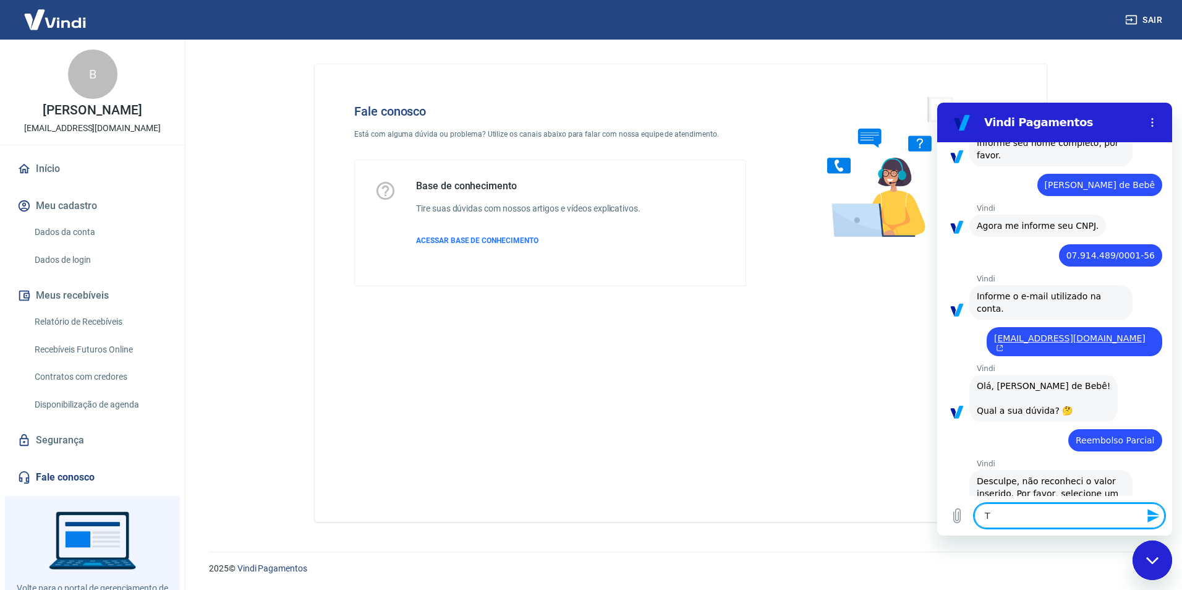
type textarea "x"
type textarea "Tra"
type textarea "x"
type textarea "Tran"
type textarea "x"
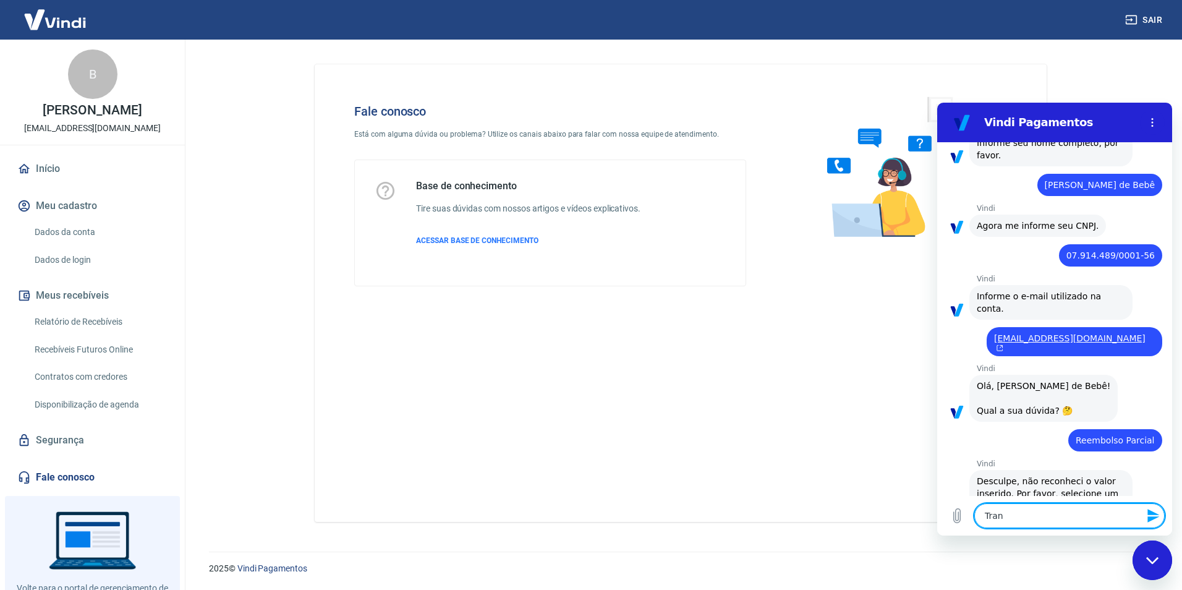
type textarea "Trans"
type textarea "x"
type textarea "Transa"
type textarea "x"
type textarea "Transaç"
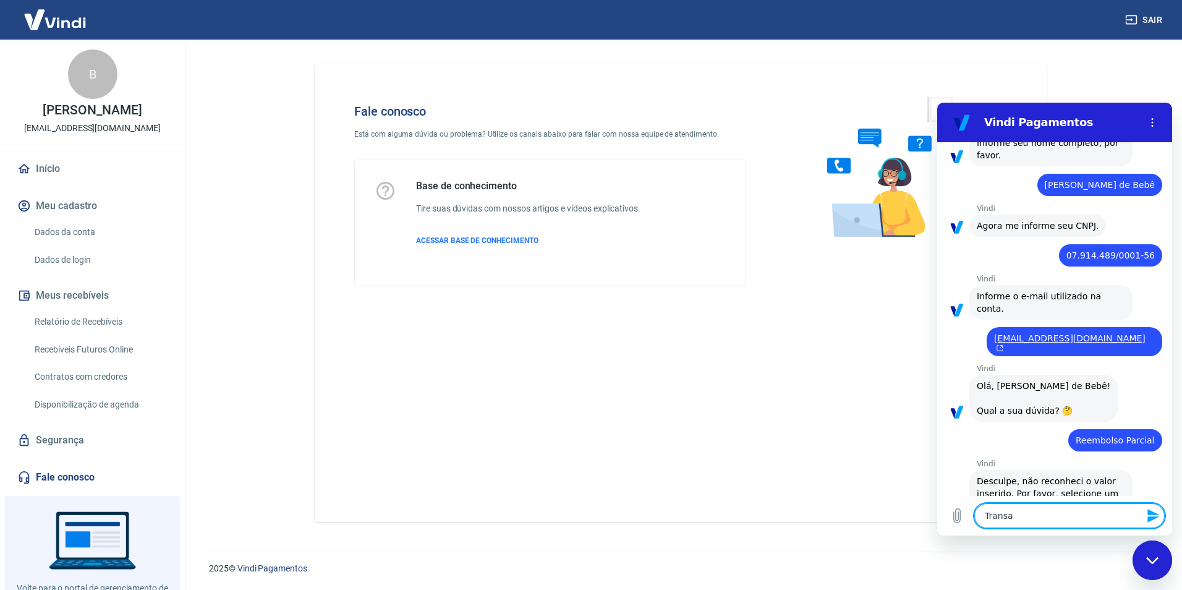
type textarea "x"
type textarea "Transaçõ"
type textarea "x"
type textarea "Transaçõe"
type textarea "x"
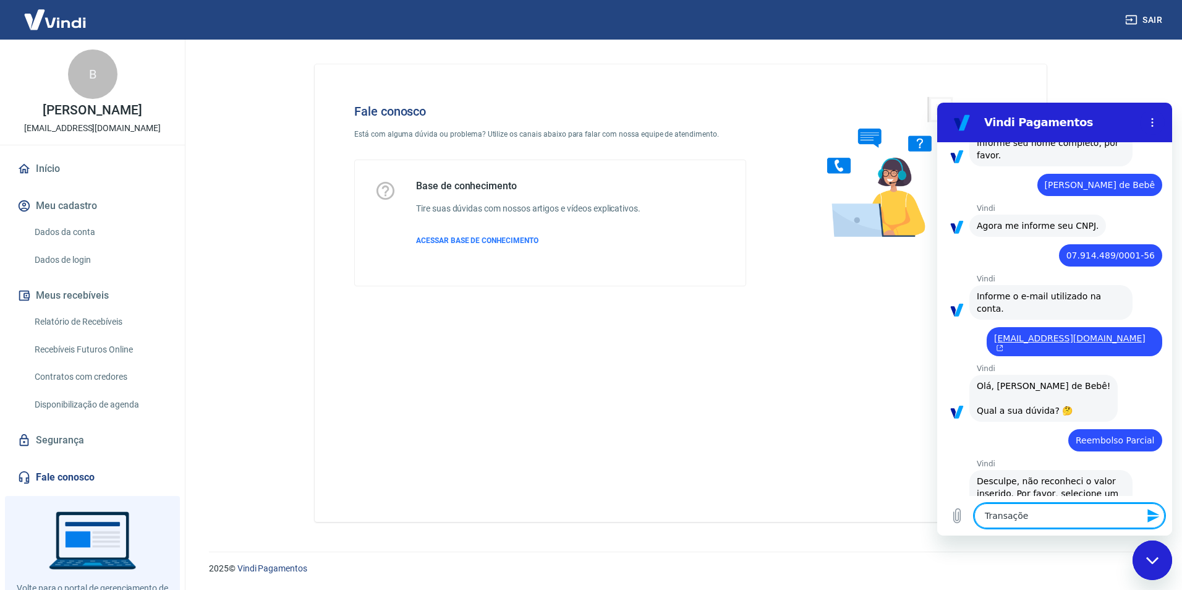
type textarea "Transações"
type textarea "x"
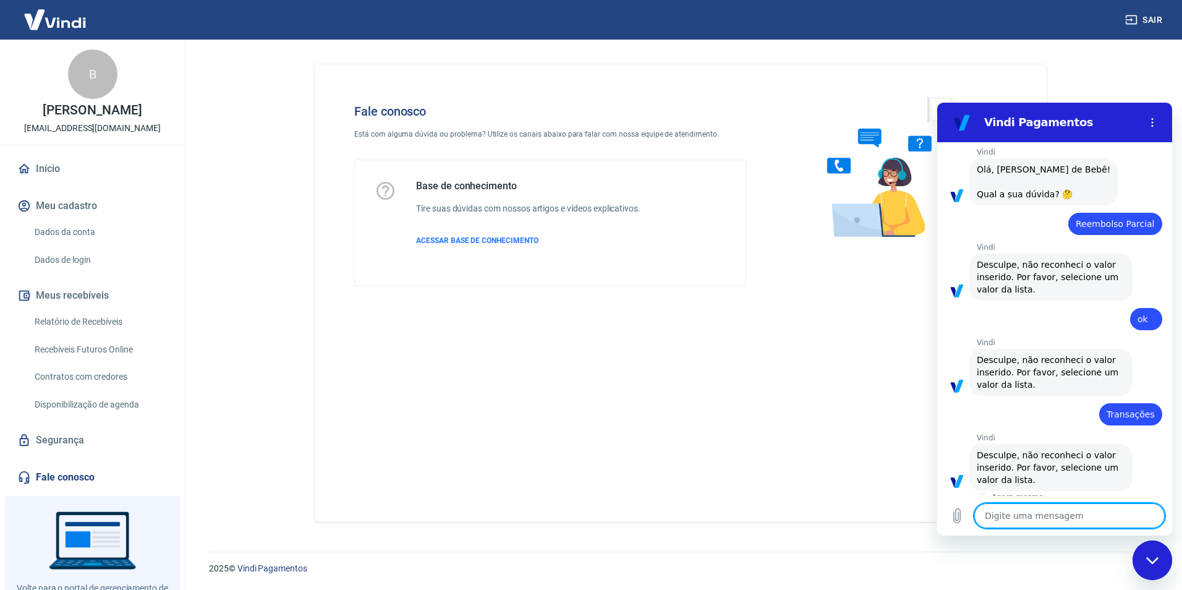
scroll to position [295, 0]
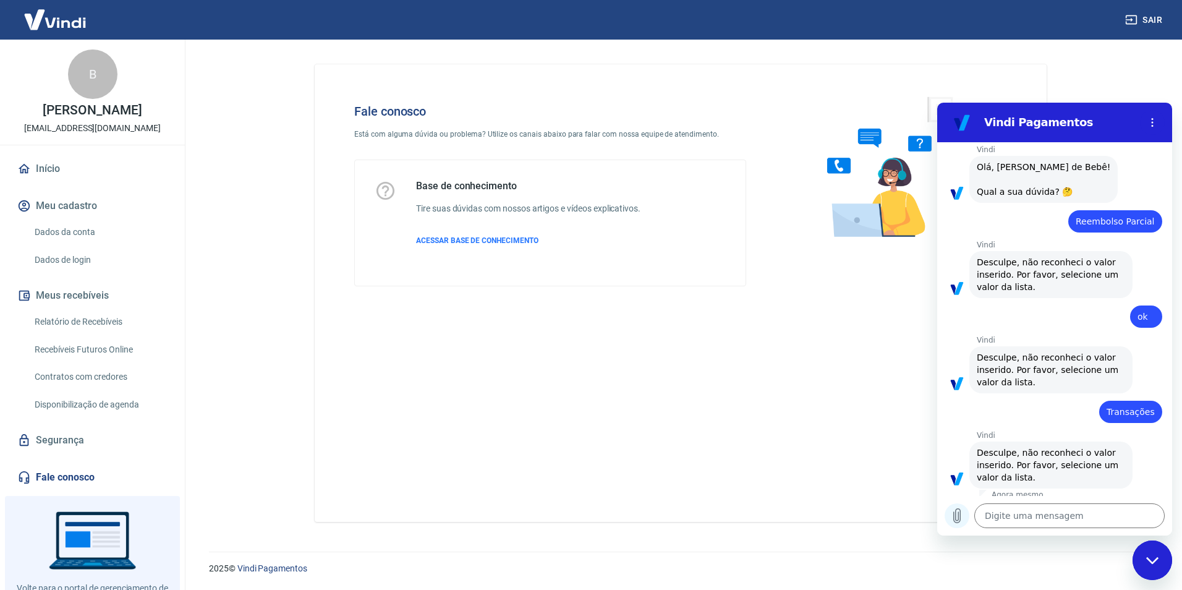
click at [949, 517] on icon "Carregar arquivo" at bounding box center [956, 515] width 15 height 15
click at [1151, 122] on circle "Menu de opções" at bounding box center [1152, 123] width 2 height 2
click at [821, 241] on img at bounding box center [896, 166] width 188 height 165
click at [671, 446] on div "Fale conosco Está com alguma dúvida ou problema? Utilize os canais abaixo para …" at bounding box center [681, 292] width 732 height 457
click at [1143, 561] on div "Fechar janela de mensagens" at bounding box center [1151, 559] width 37 height 37
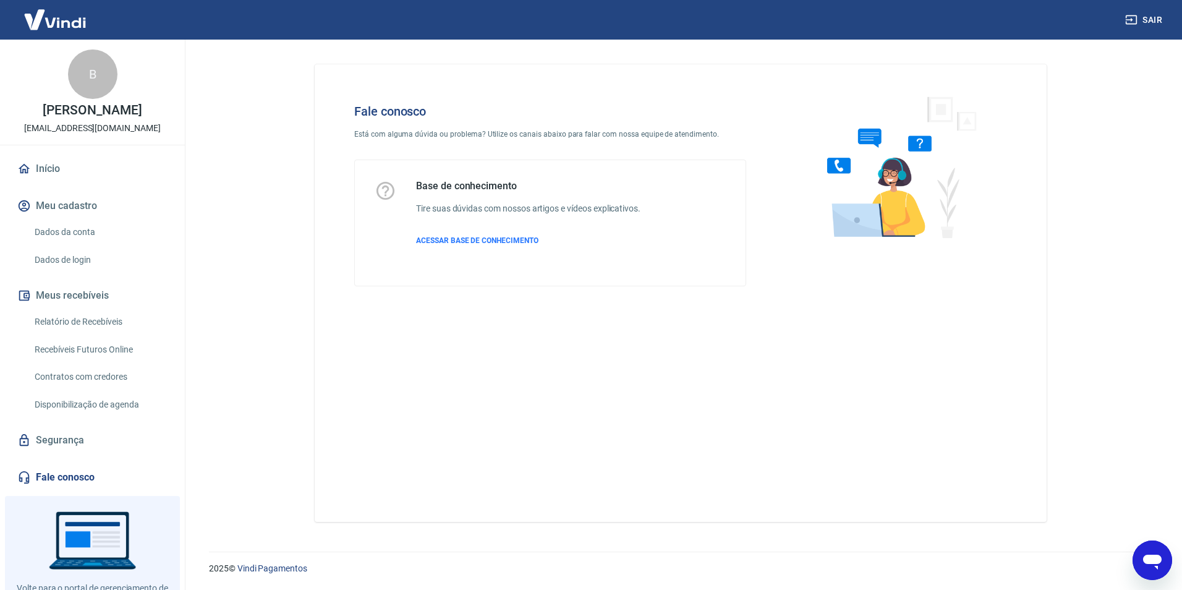
click at [1143, 560] on icon "Abrir janela de mensagens" at bounding box center [1152, 560] width 22 height 22
type textarea "x"
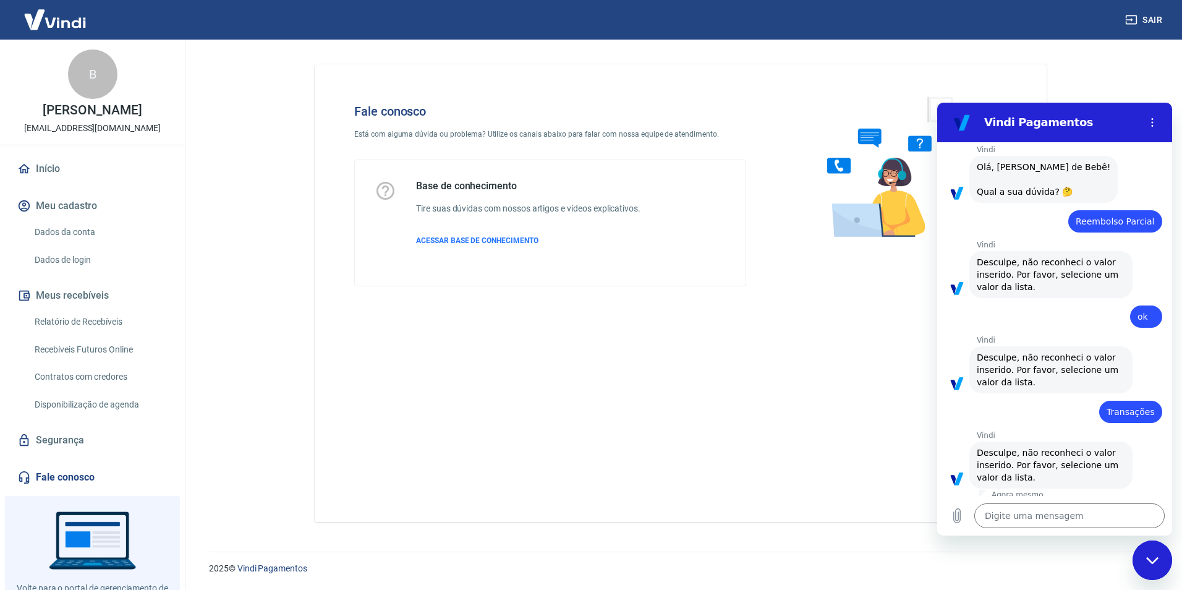
click at [1032, 528] on div "Digite uma mensagem x" at bounding box center [1054, 516] width 235 height 40
click at [1035, 518] on textarea at bounding box center [1069, 515] width 190 height 25
click at [64, 473] on link "Fale conosco" at bounding box center [92, 476] width 155 height 27
click at [1153, 125] on icon "Menu de opções" at bounding box center [1152, 122] width 10 height 10
click at [890, 389] on div "Fale conosco Está com alguma dúvida ou problema? Utilize os canais abaixo para …" at bounding box center [681, 292] width 732 height 457
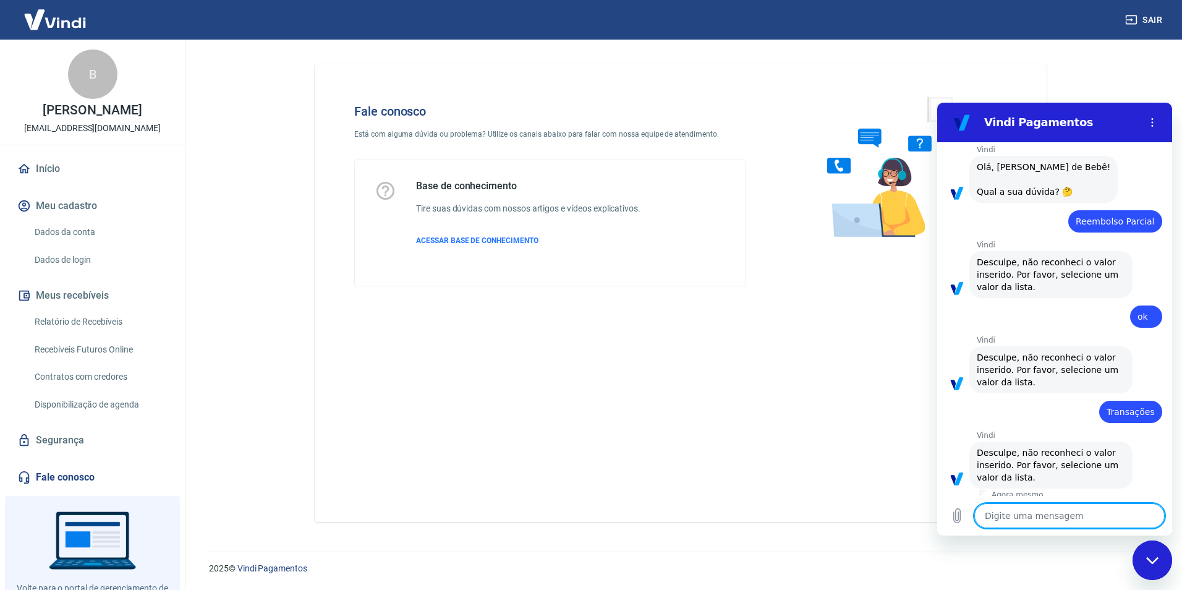
click at [1068, 514] on textarea at bounding box center [1069, 515] width 190 height 25
type textarea "q"
type textarea "x"
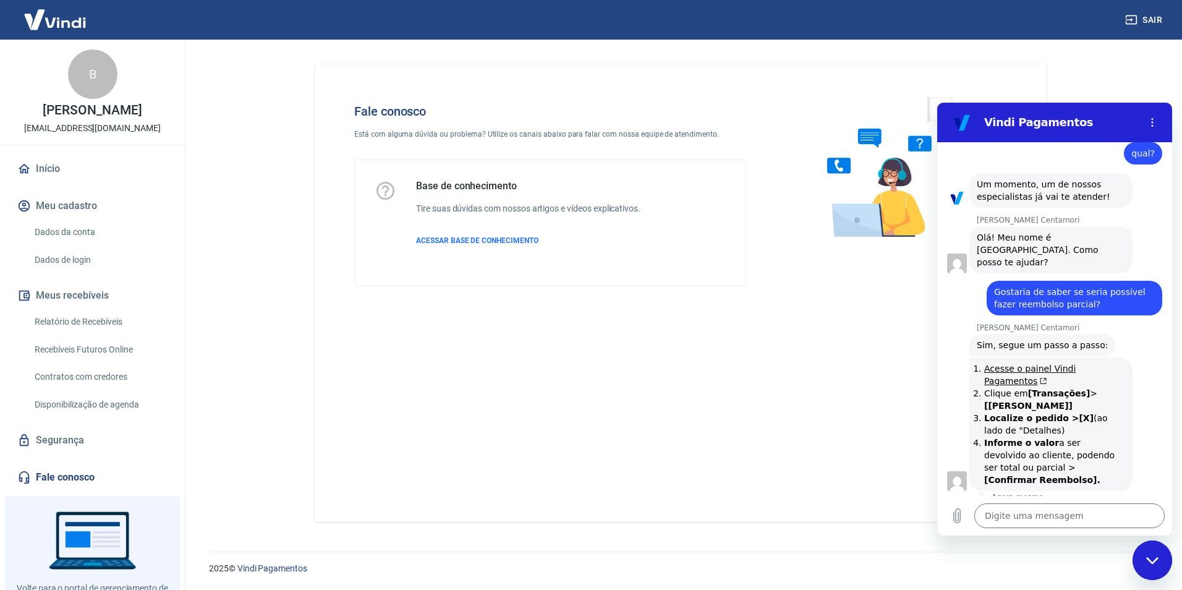
scroll to position [651, 0]
